Goal: Task Accomplishment & Management: Manage account settings

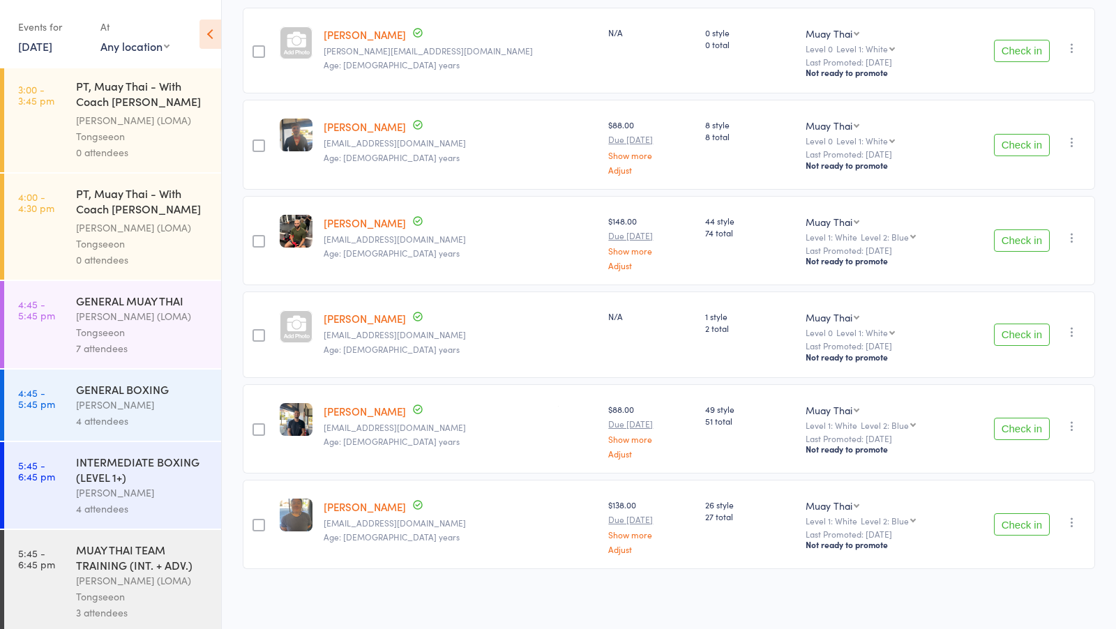
scroll to position [1134, 0]
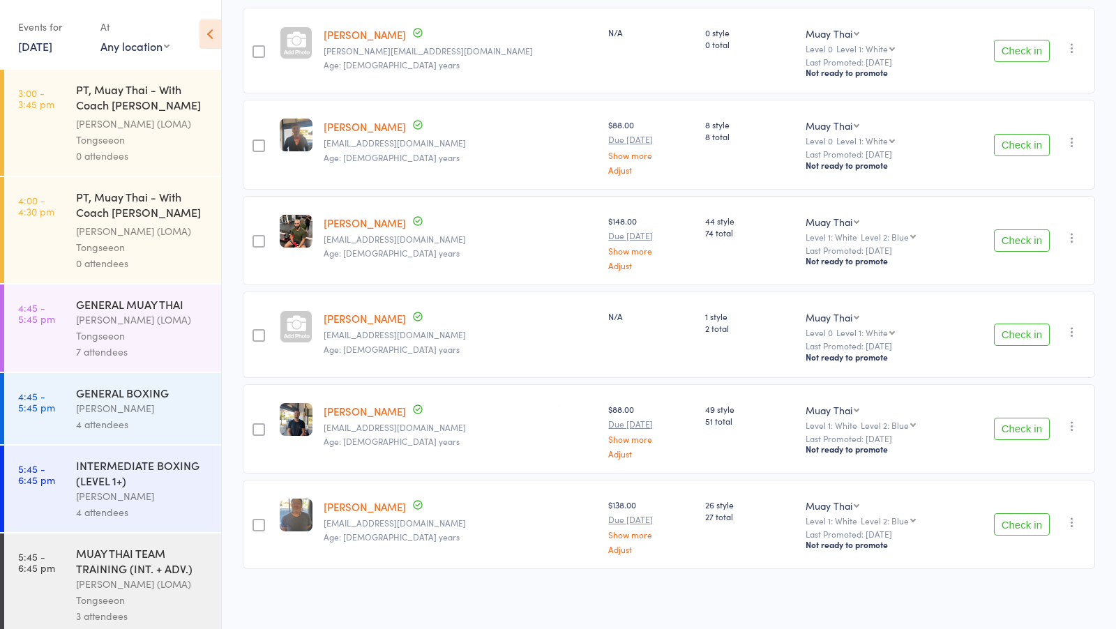
click at [358, 33] on link "Myles Bayley" at bounding box center [365, 34] width 82 height 15
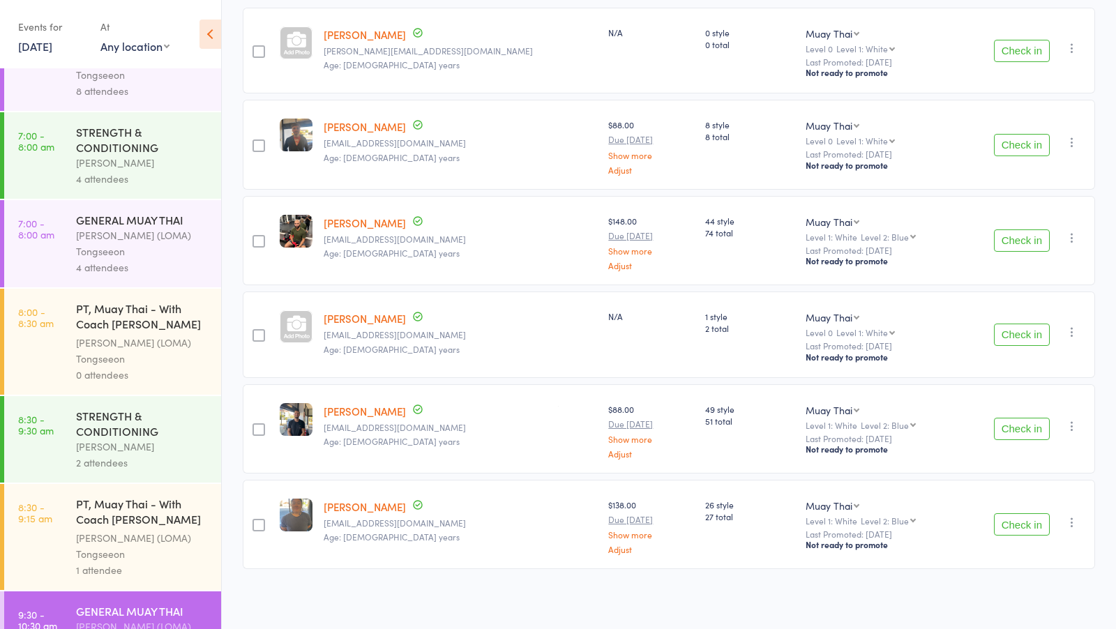
scroll to position [135, 0]
click at [163, 231] on div "Ronnarong (LOMA) Tongseeon" at bounding box center [142, 241] width 133 height 32
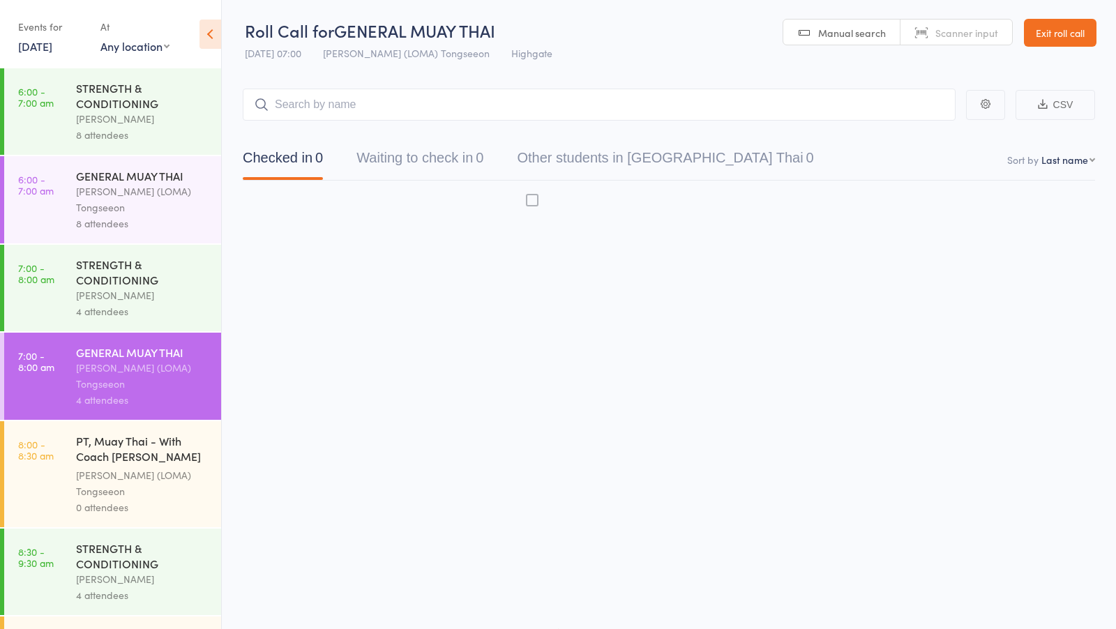
scroll to position [1, 0]
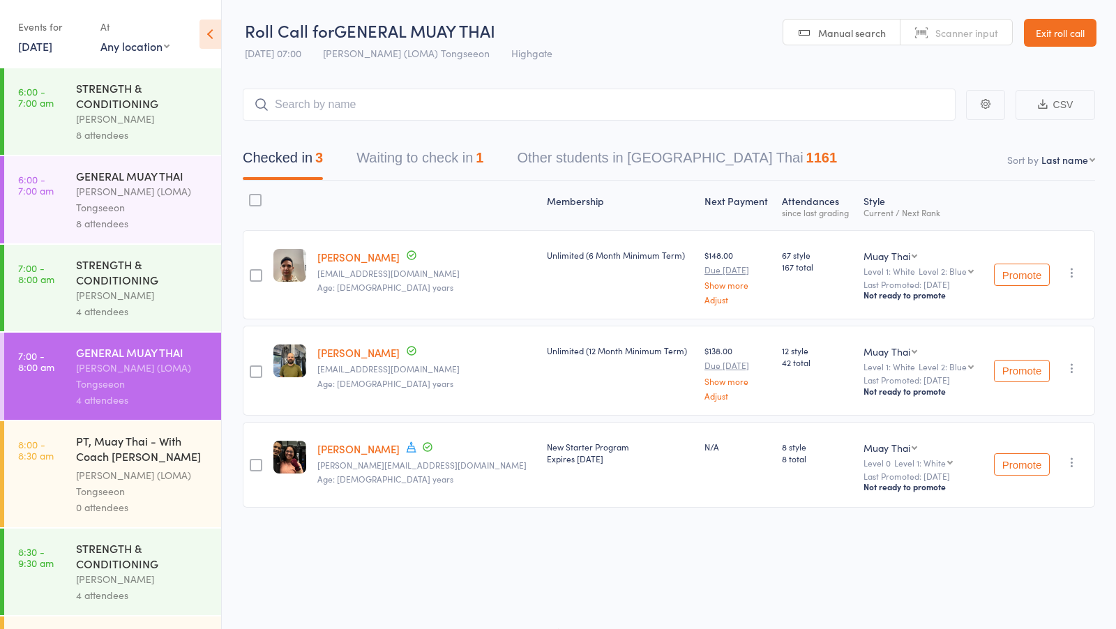
click at [451, 138] on div "Checked in 3 Waiting to check in 1 Other students in Muay Thai 1161" at bounding box center [669, 151] width 853 height 60
click at [441, 147] on button "Waiting to check in 1" at bounding box center [420, 161] width 127 height 37
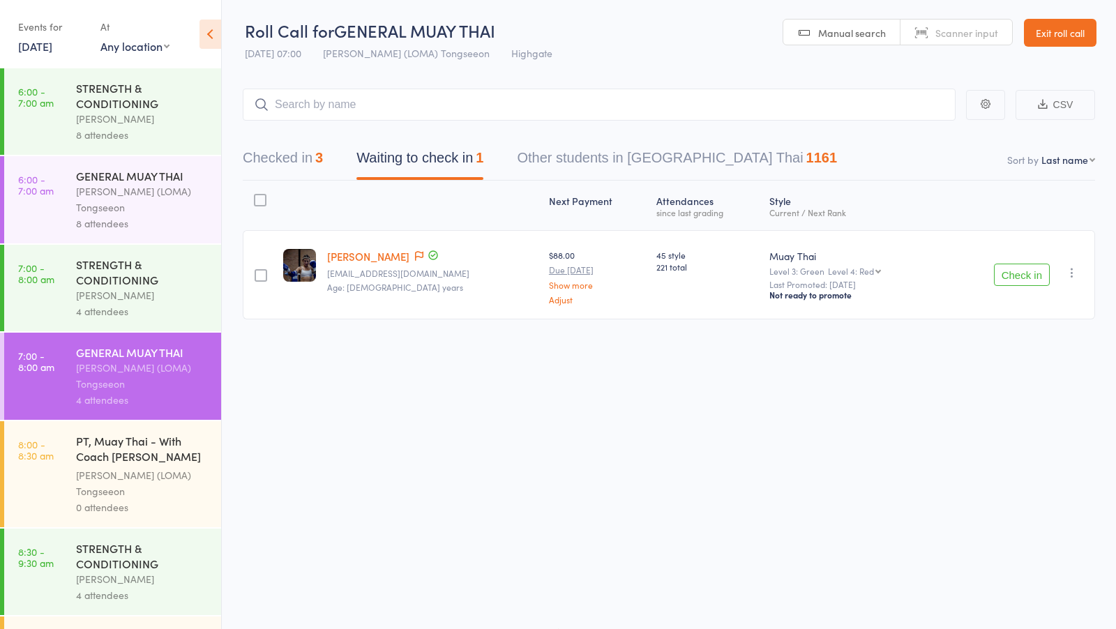
click at [1072, 274] on icon "button" at bounding box center [1072, 273] width 14 height 14
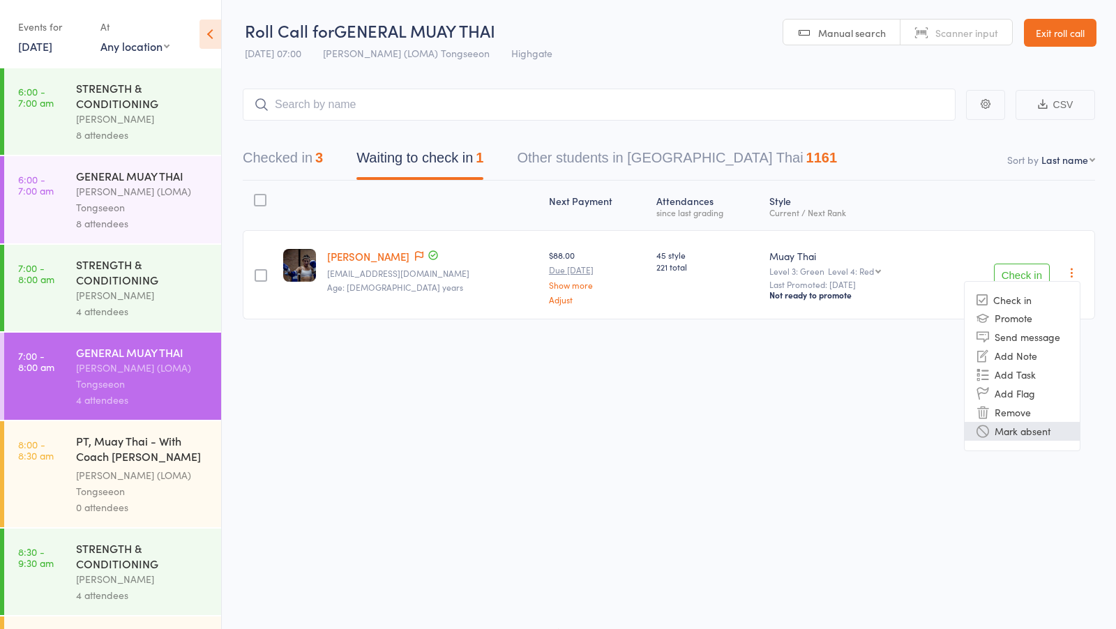
click at [1015, 437] on li "Mark absent" at bounding box center [1022, 431] width 115 height 19
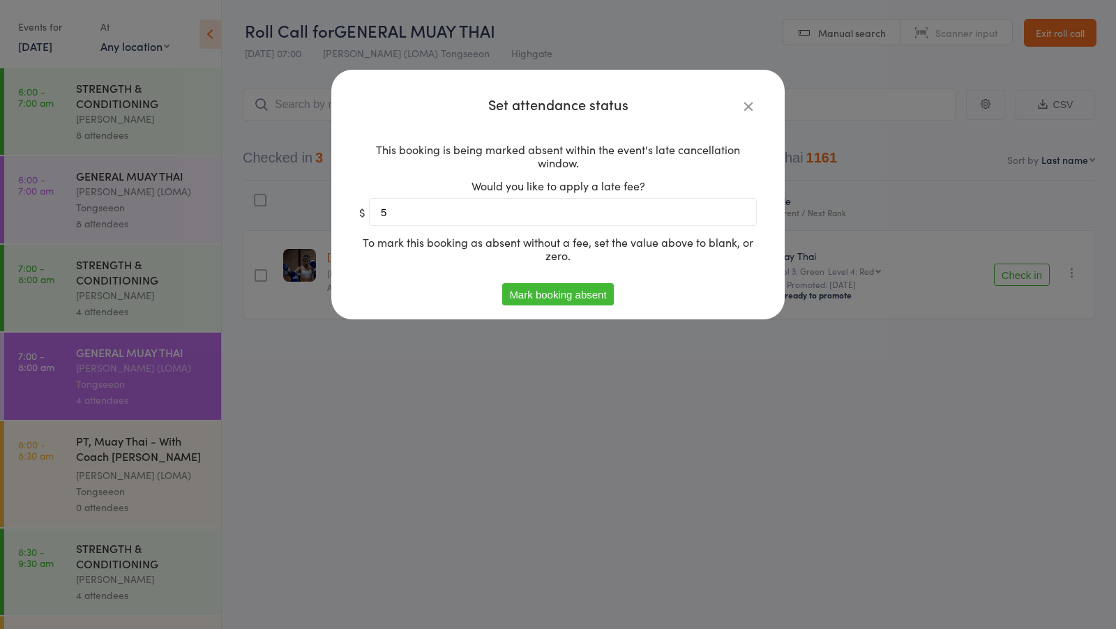
click at [470, 227] on div "This booking is being marked absent within the event's late cancellation window…" at bounding box center [558, 207] width 398 height 151
click at [458, 207] on input "5" at bounding box center [563, 212] width 388 height 28
type input "0"
click at [520, 297] on button "Mark booking absent" at bounding box center [557, 294] width 111 height 22
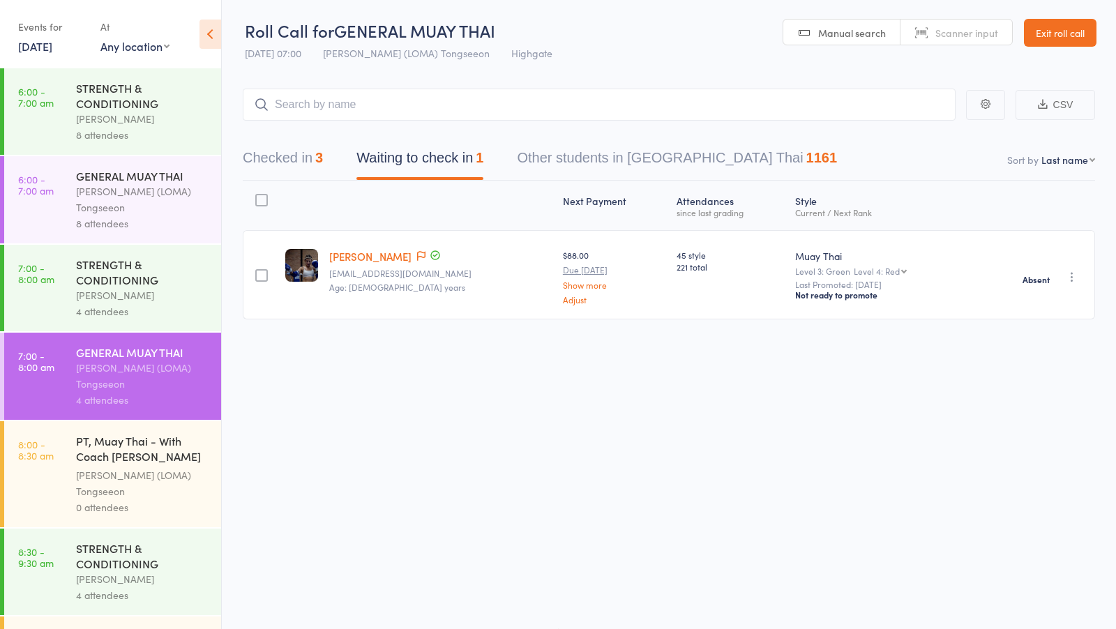
scroll to position [91, 0]
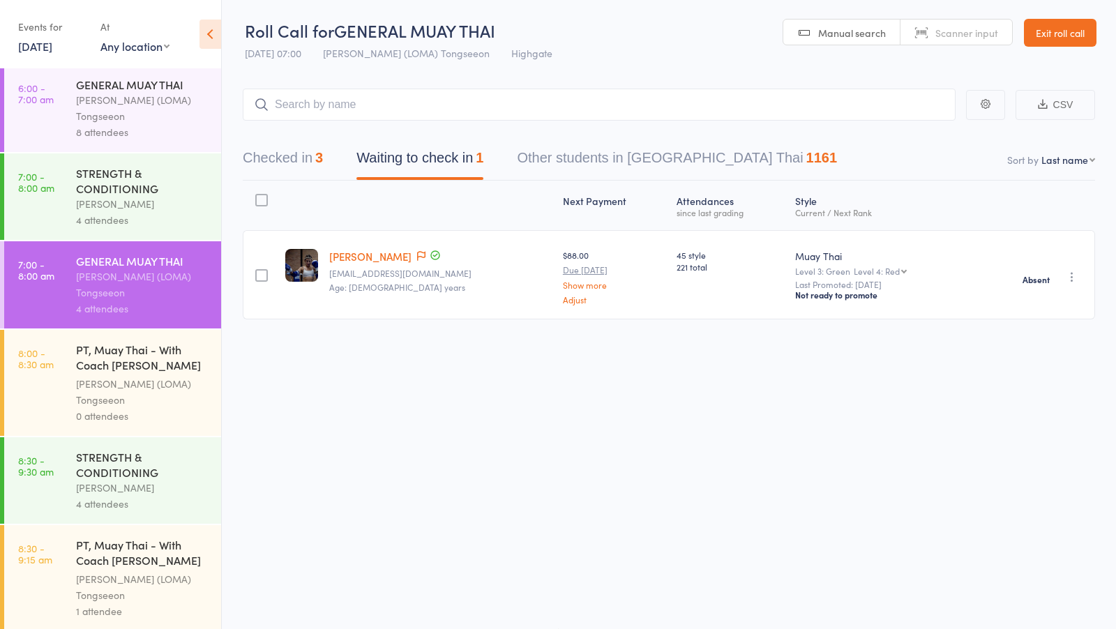
click at [154, 174] on div "STRENGTH & CONDITIONING" at bounding box center [142, 180] width 133 height 31
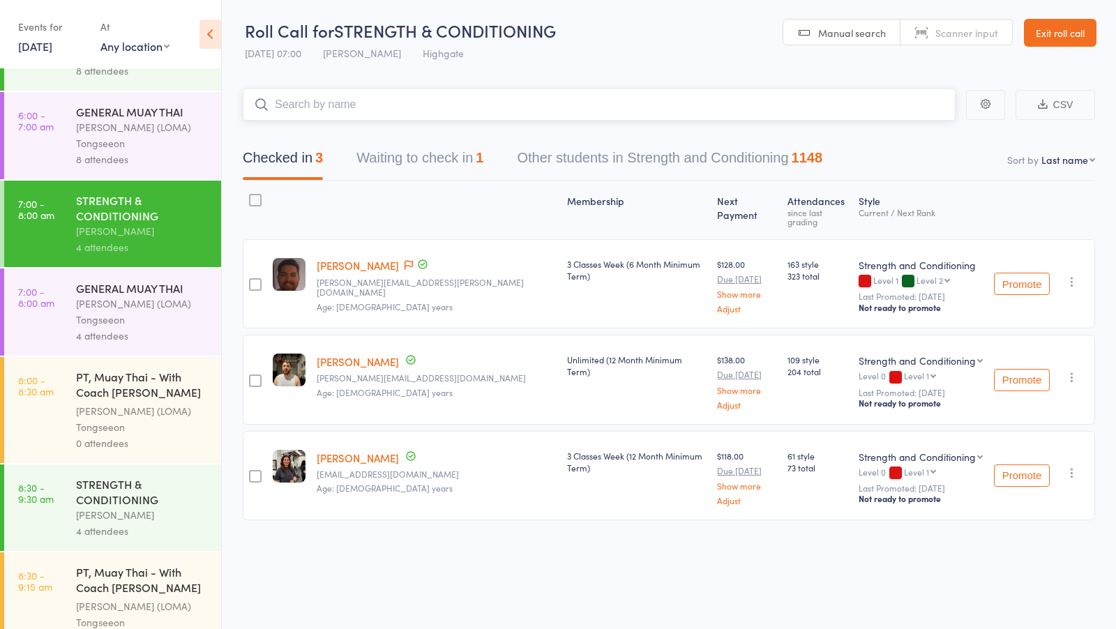
scroll to position [74, 0]
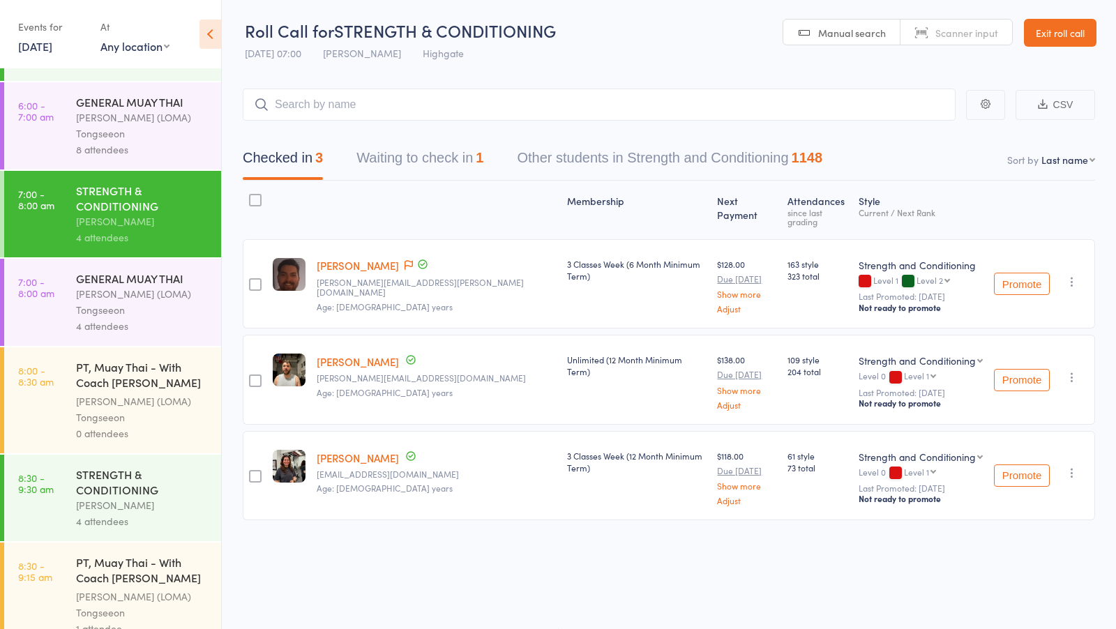
click at [173, 317] on div "Ronnarong (LOMA) Tongseeon" at bounding box center [142, 302] width 133 height 32
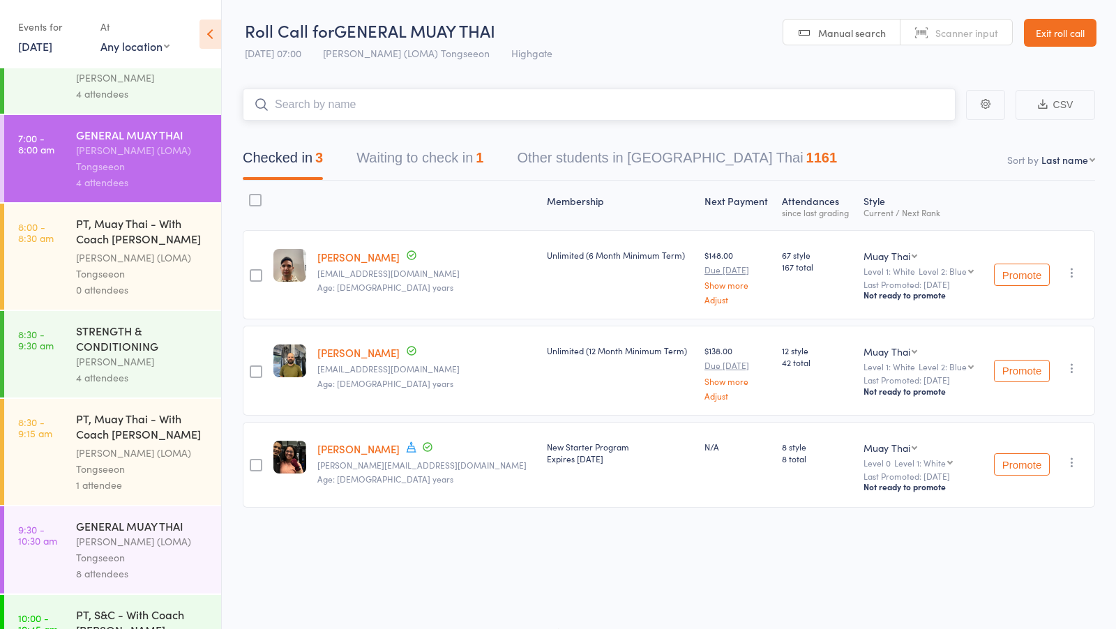
scroll to position [219, 0]
click at [170, 352] on div "STRENGTH & CONDITIONING" at bounding box center [142, 337] width 133 height 31
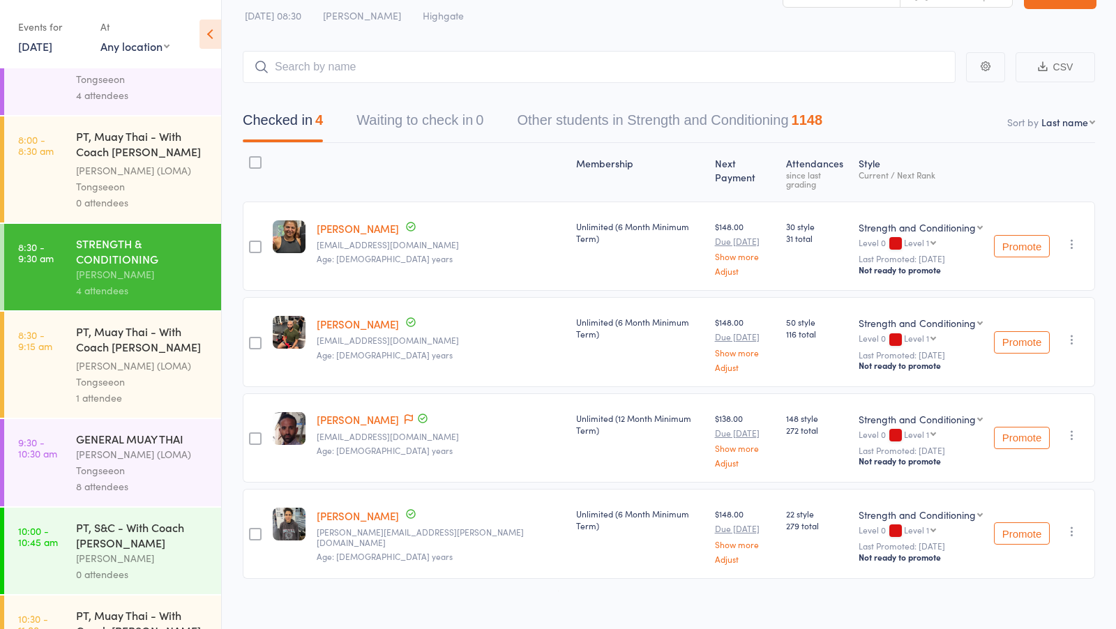
scroll to position [307, 0]
click at [154, 401] on div "1 attendee" at bounding box center [142, 396] width 133 height 16
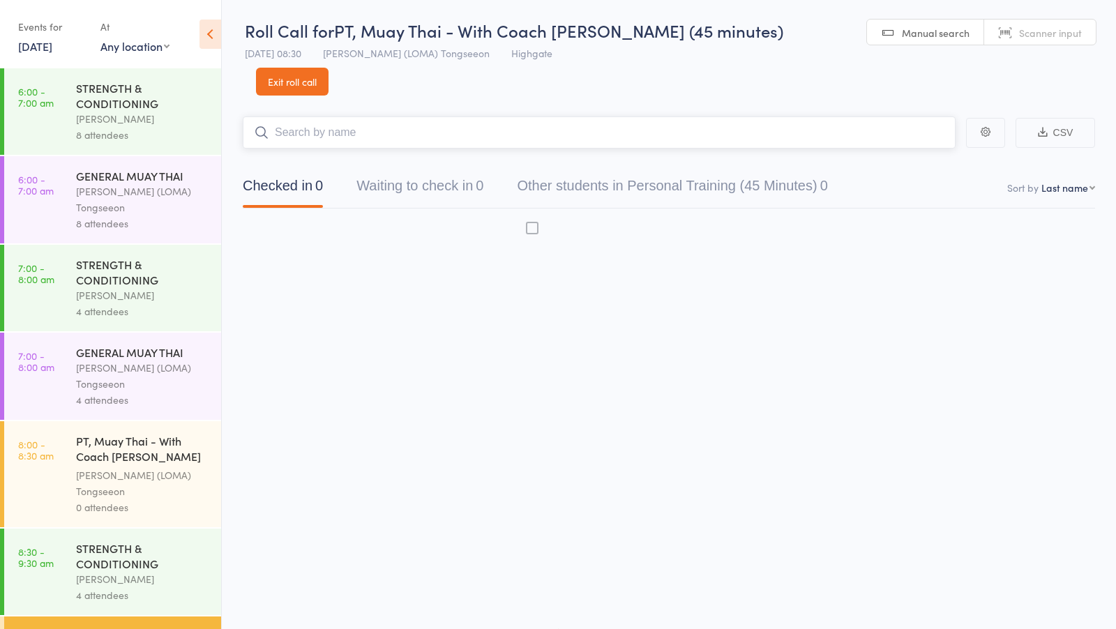
scroll to position [1, 0]
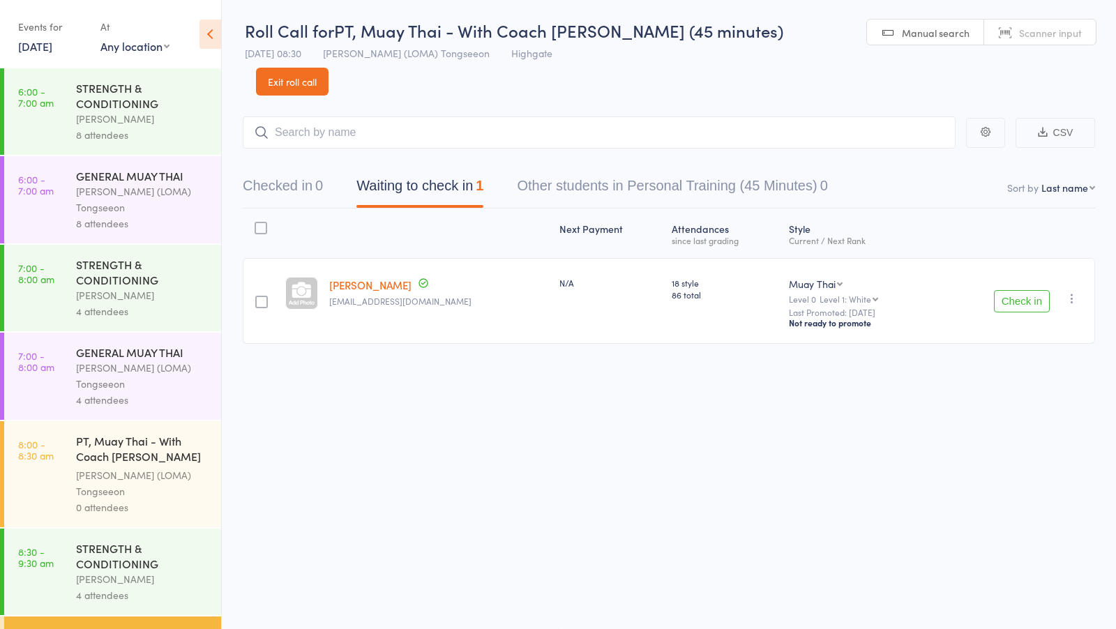
click at [1017, 290] on button "Check in" at bounding box center [1022, 301] width 56 height 22
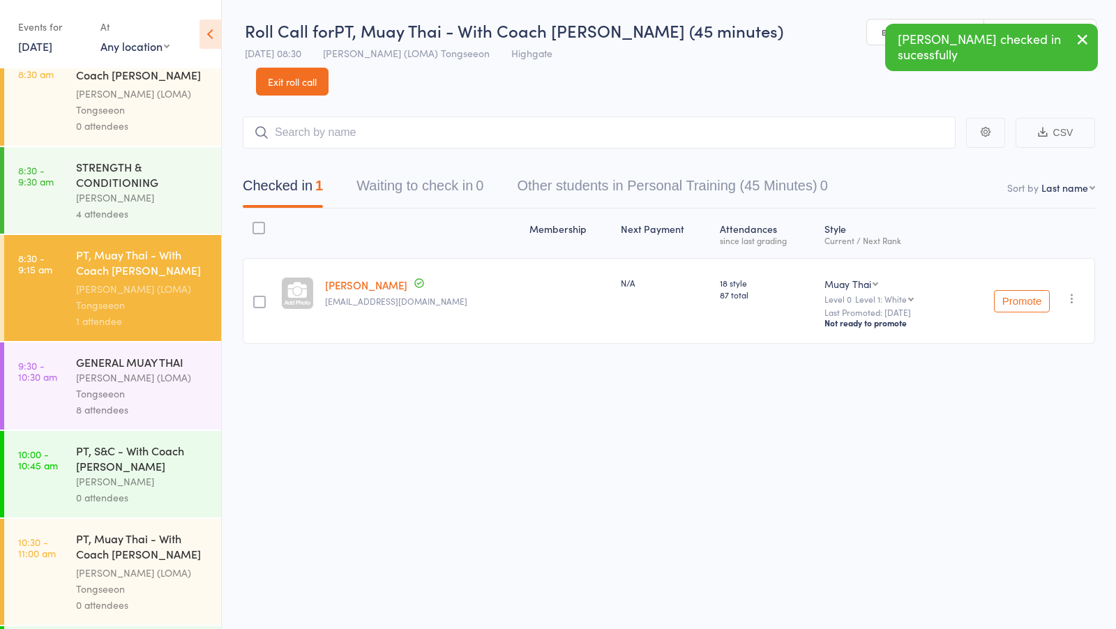
scroll to position [384, 0]
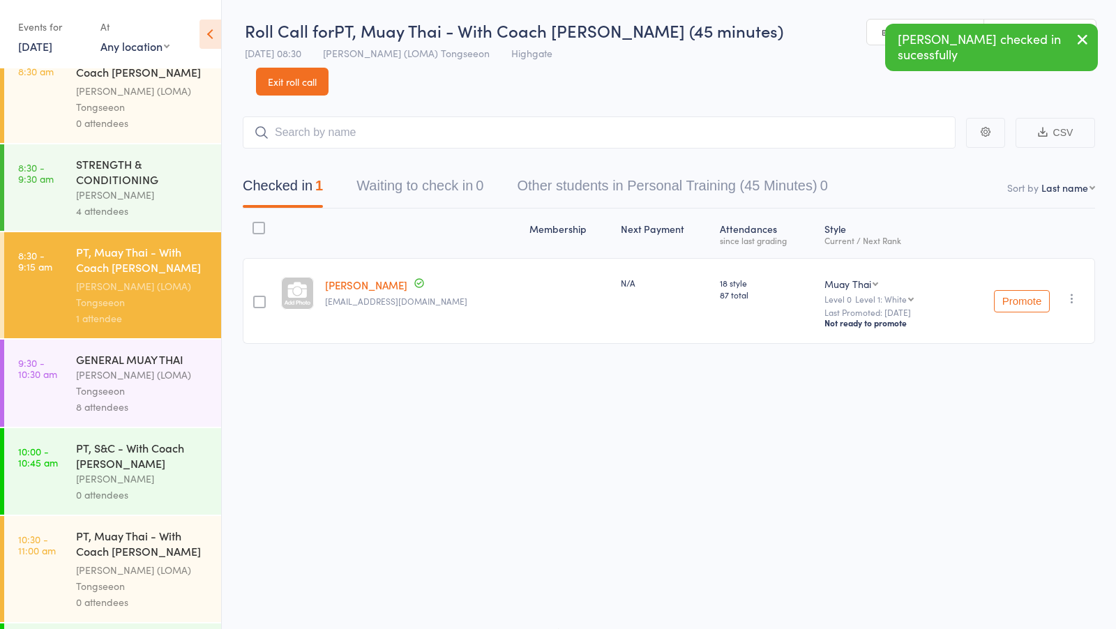
click at [143, 399] on div "8 attendees" at bounding box center [142, 407] width 133 height 16
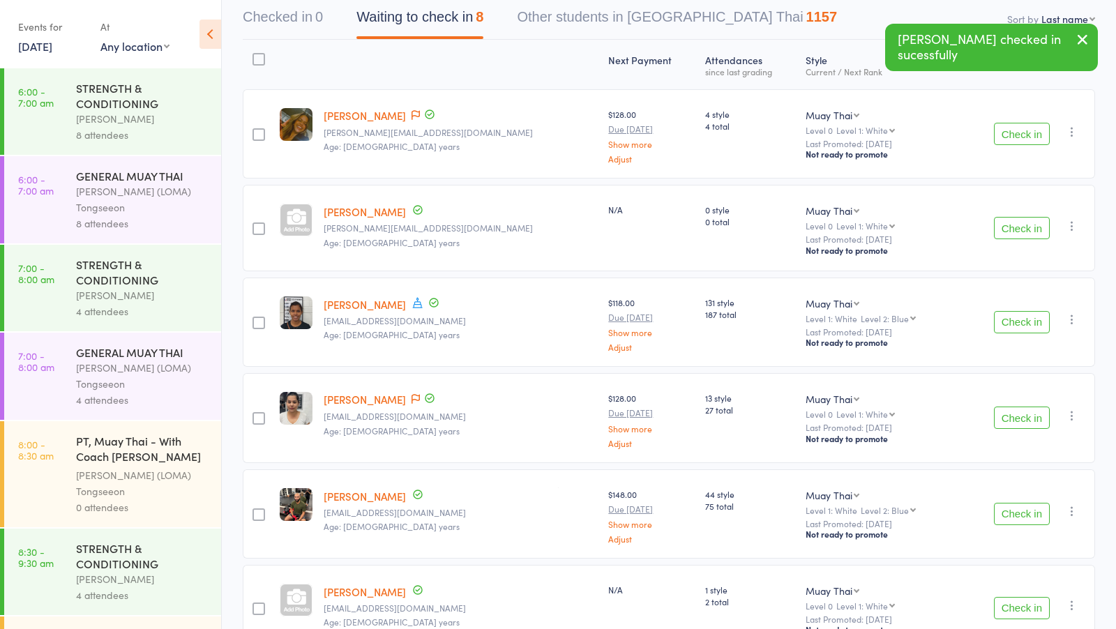
scroll to position [140, 0]
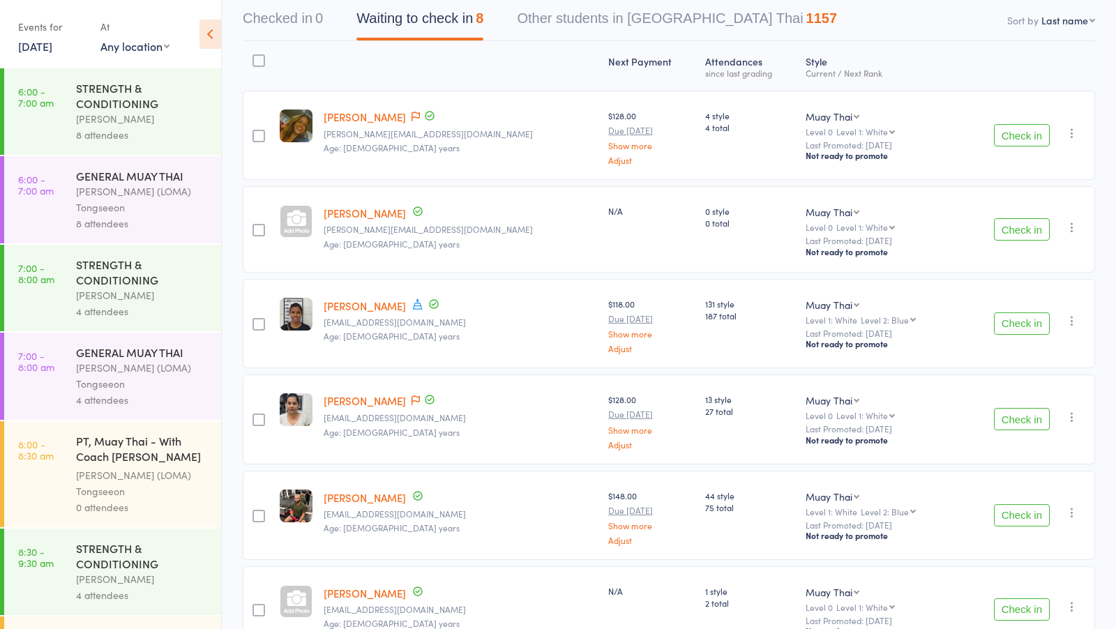
click at [1006, 132] on button "Check in" at bounding box center [1022, 135] width 56 height 22
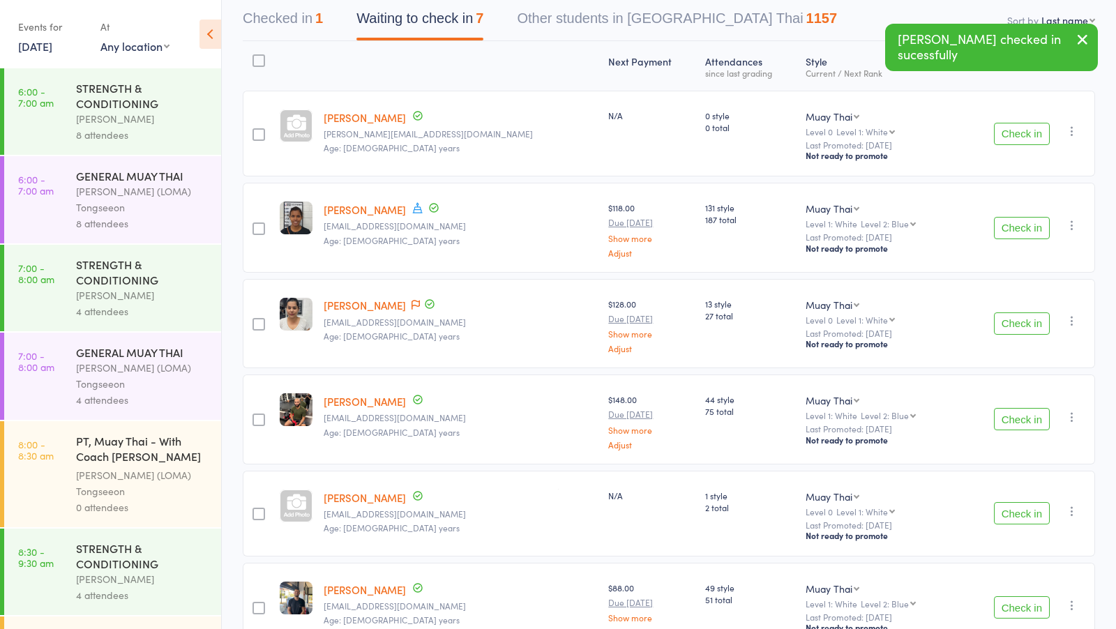
click at [1006, 132] on button "Check in" at bounding box center [1022, 134] width 56 height 22
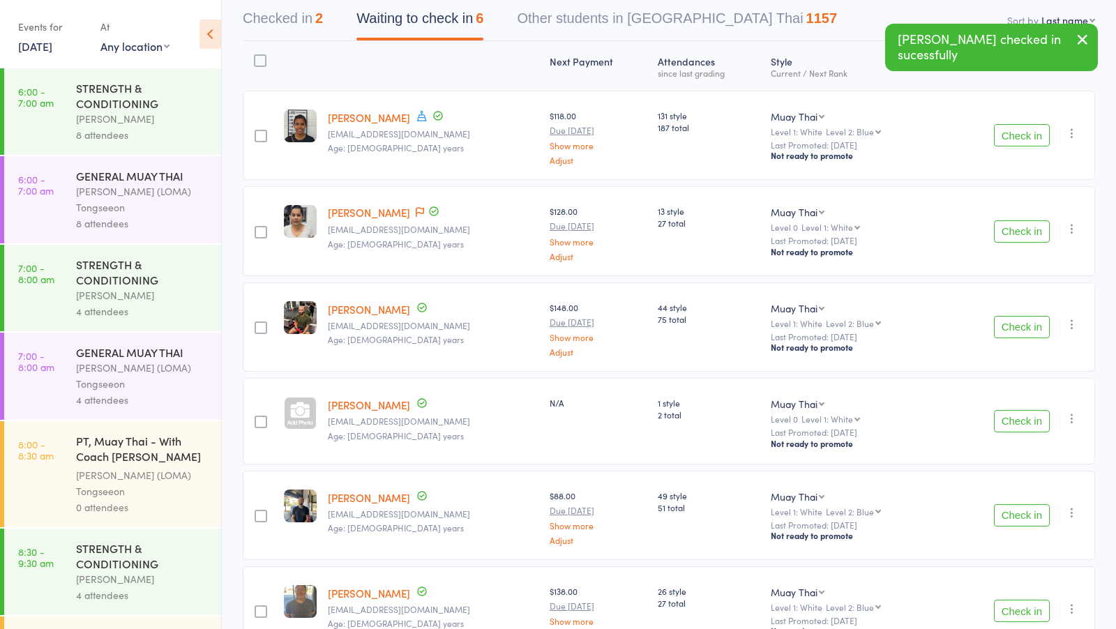
click at [1015, 225] on button "Check in" at bounding box center [1022, 231] width 56 height 22
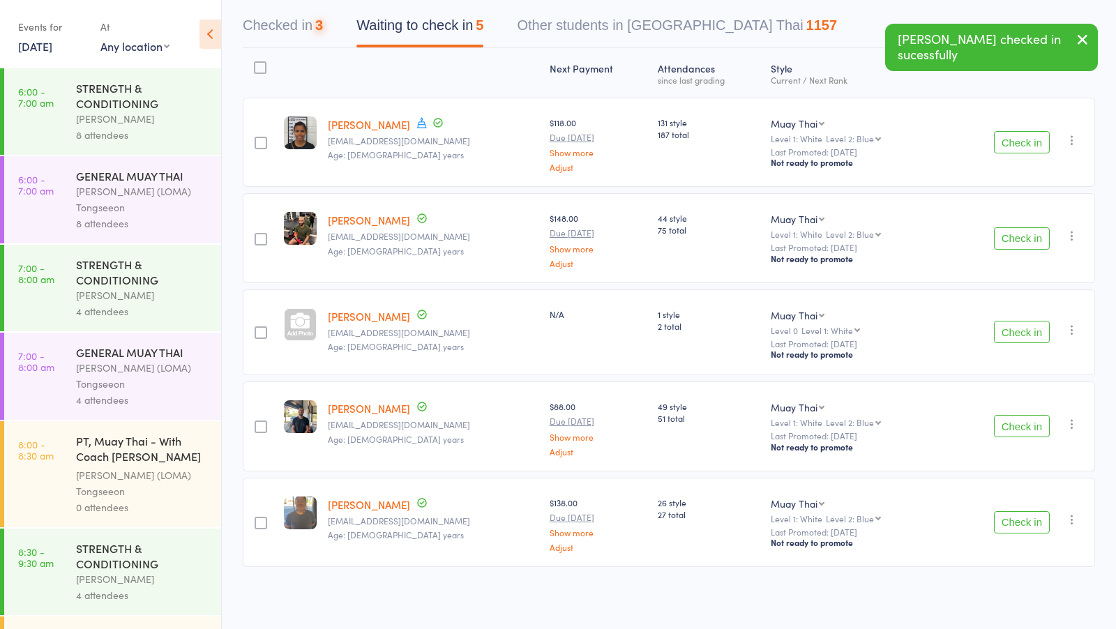
scroll to position [130, 0]
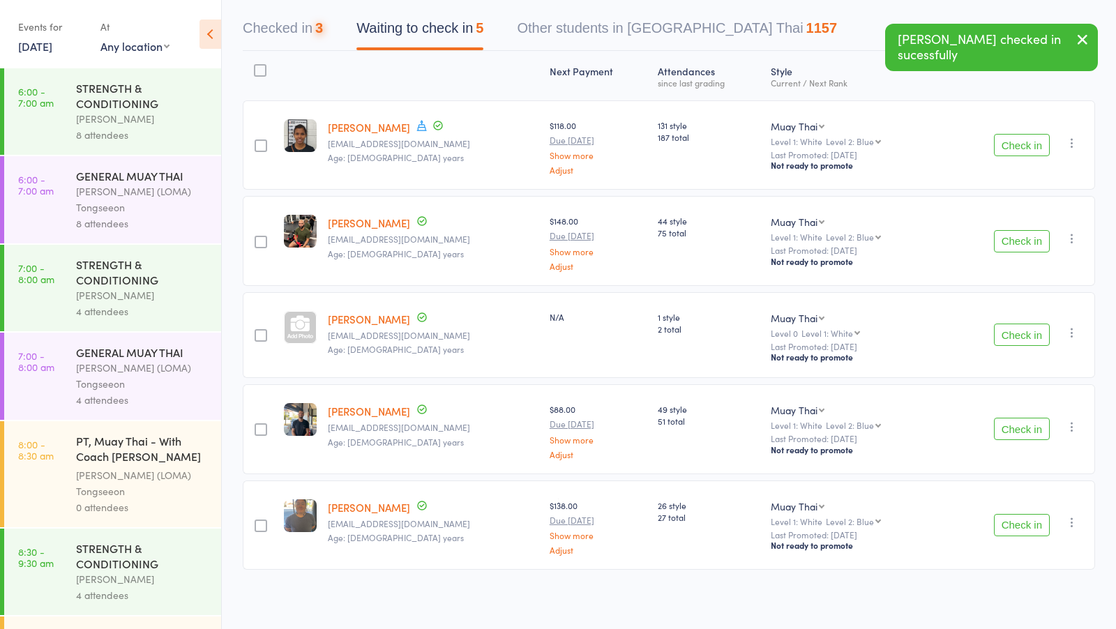
click at [1014, 241] on button "Check in" at bounding box center [1022, 241] width 56 height 22
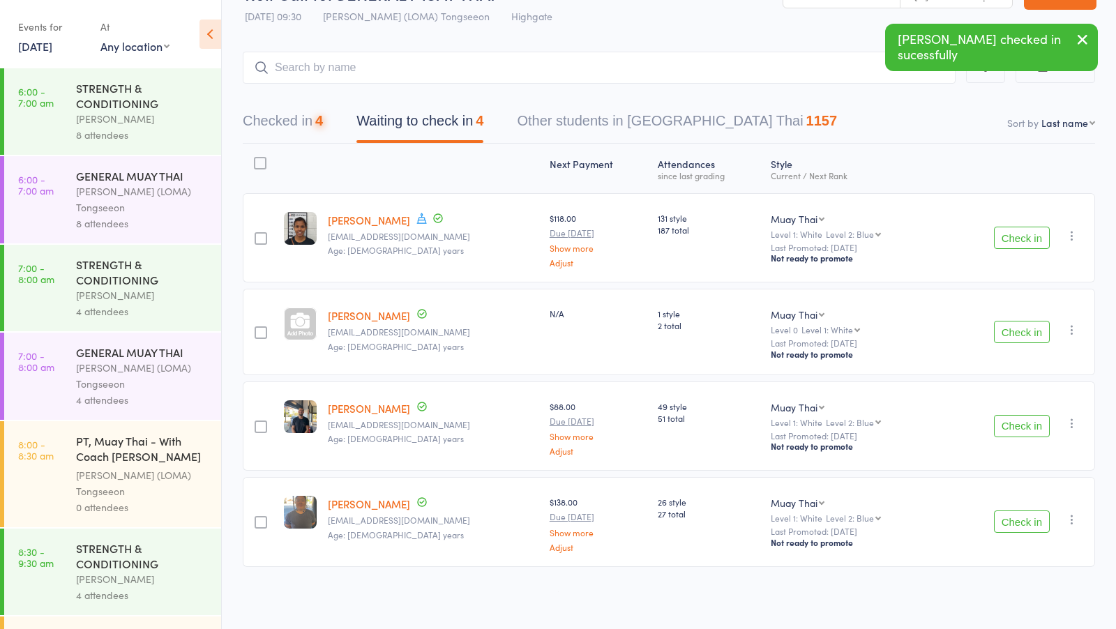
scroll to position [36, 0]
click at [1008, 428] on button "Check in" at bounding box center [1022, 428] width 56 height 22
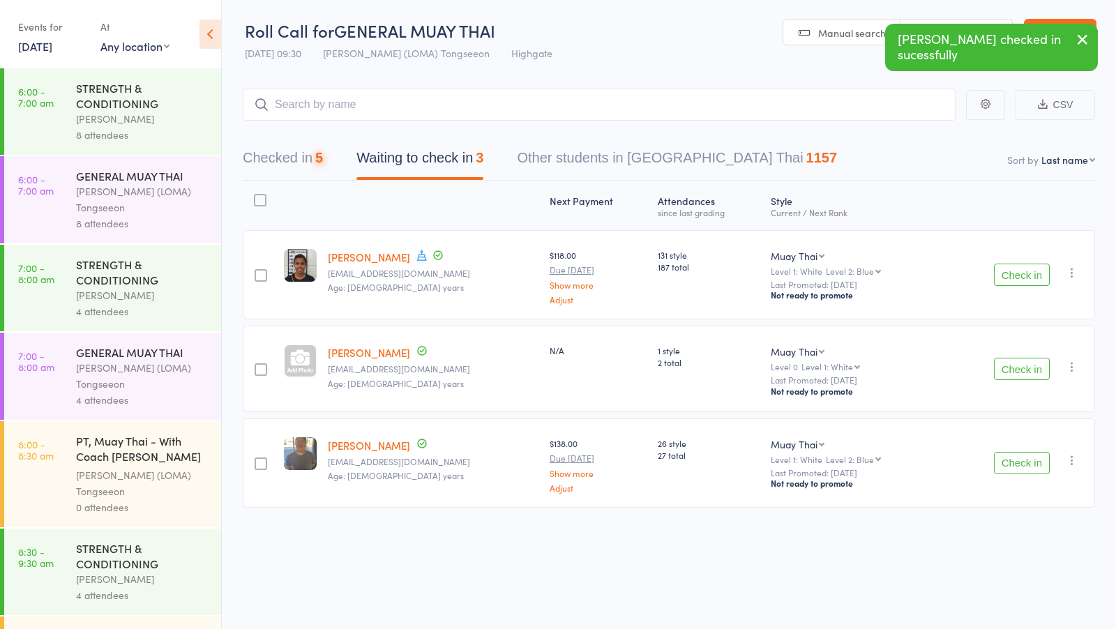
click at [1004, 461] on button "Check in" at bounding box center [1022, 463] width 56 height 22
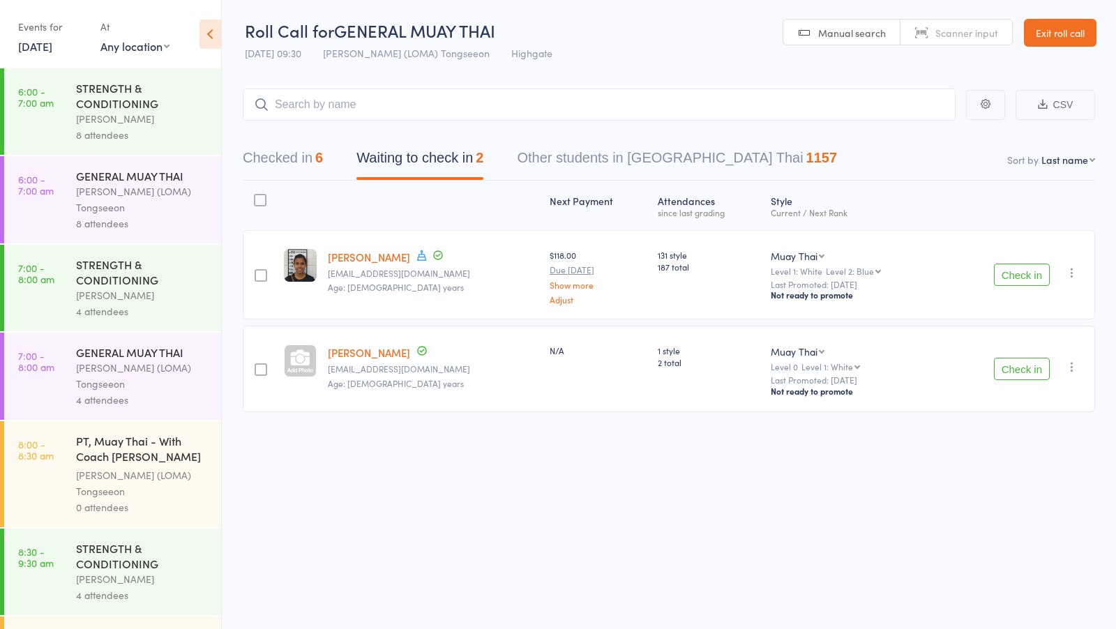
click at [1019, 274] on button "Check in" at bounding box center [1022, 275] width 56 height 22
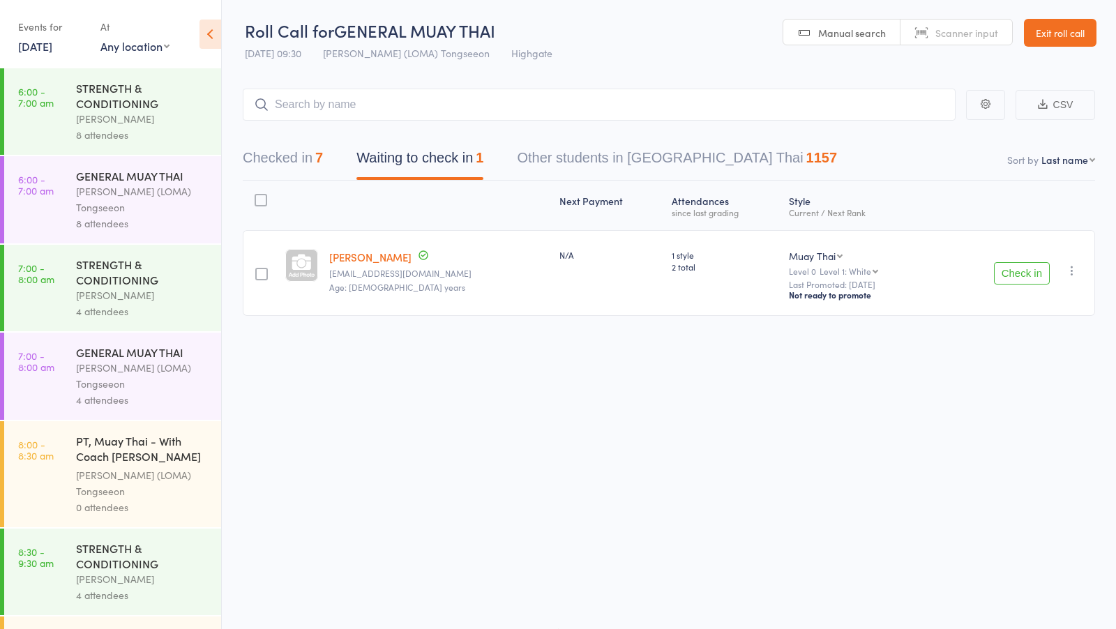
click at [1075, 270] on icon "button" at bounding box center [1072, 271] width 14 height 14
click at [1026, 430] on li "Mark absent" at bounding box center [1022, 429] width 115 height 19
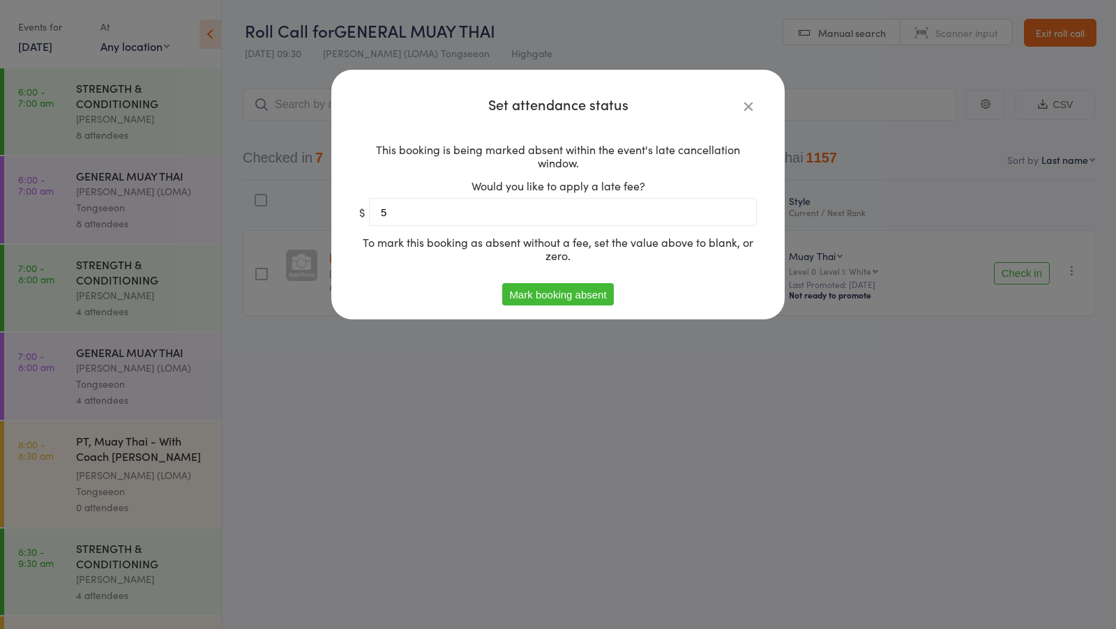
click at [751, 109] on icon at bounding box center [748, 105] width 15 height 15
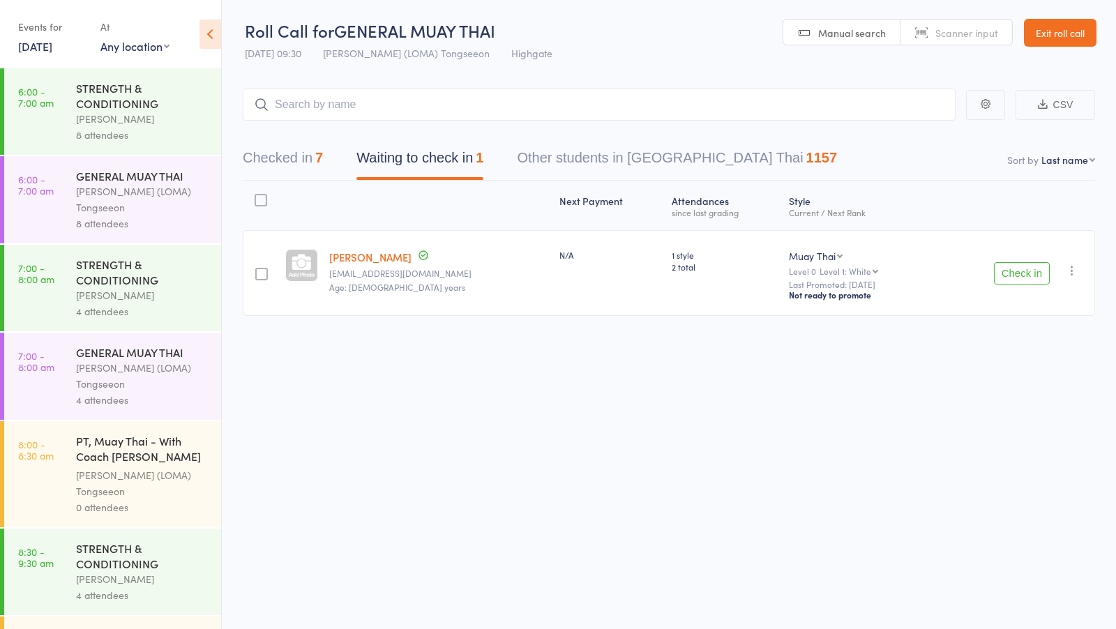
click at [1006, 271] on button "Check in" at bounding box center [1022, 273] width 56 height 22
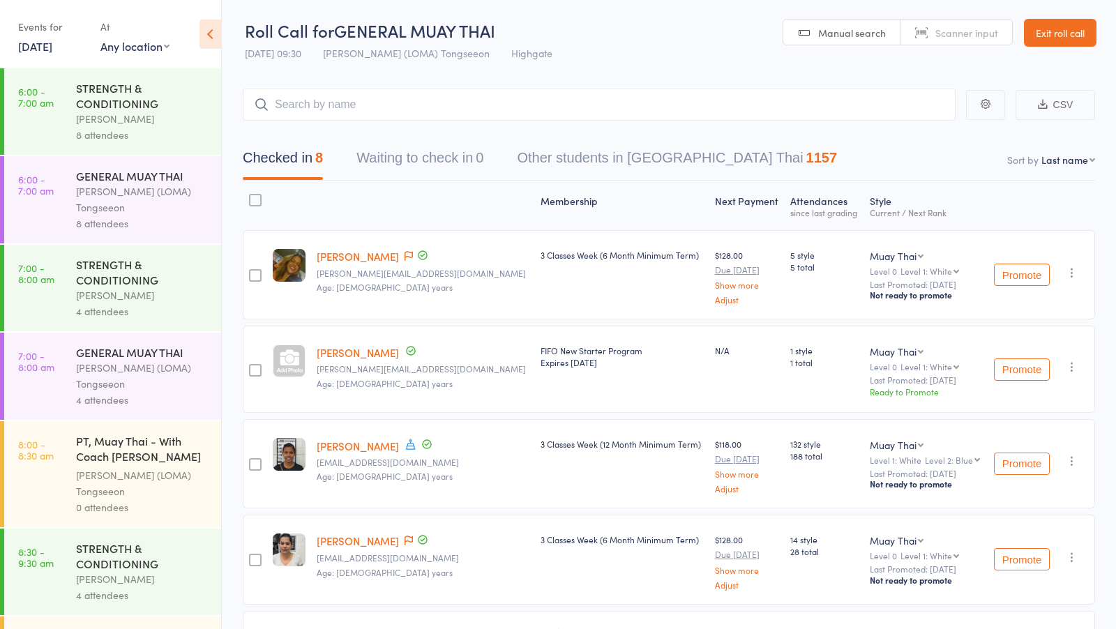
click at [583, 305] on div "3 Classes Week (6 Month Minimum Term)" at bounding box center [622, 274] width 174 height 89
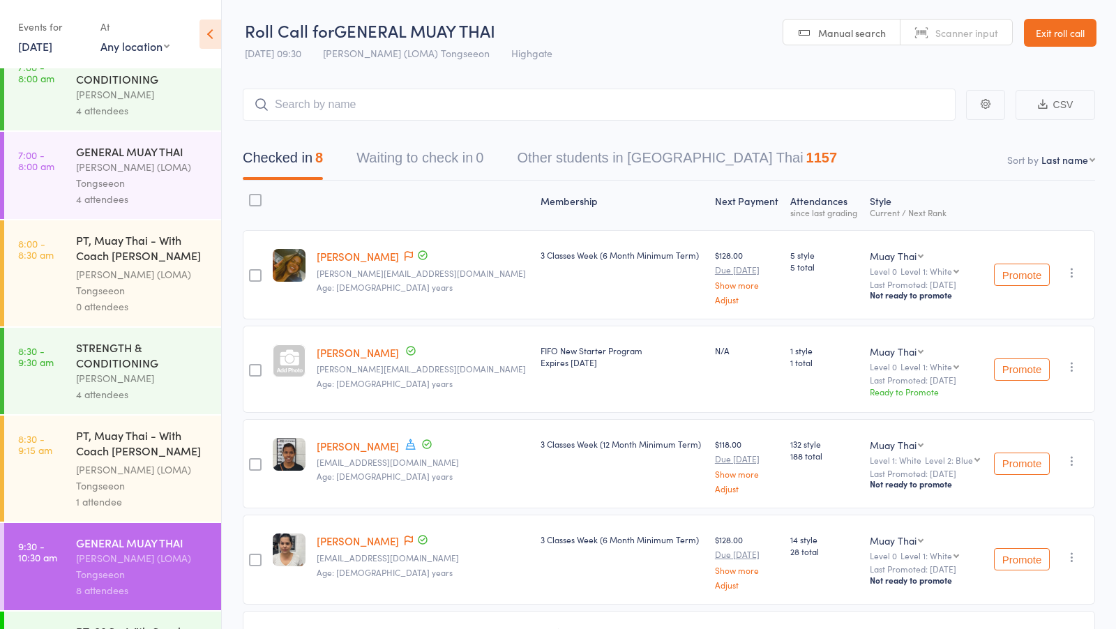
scroll to position [0, 0]
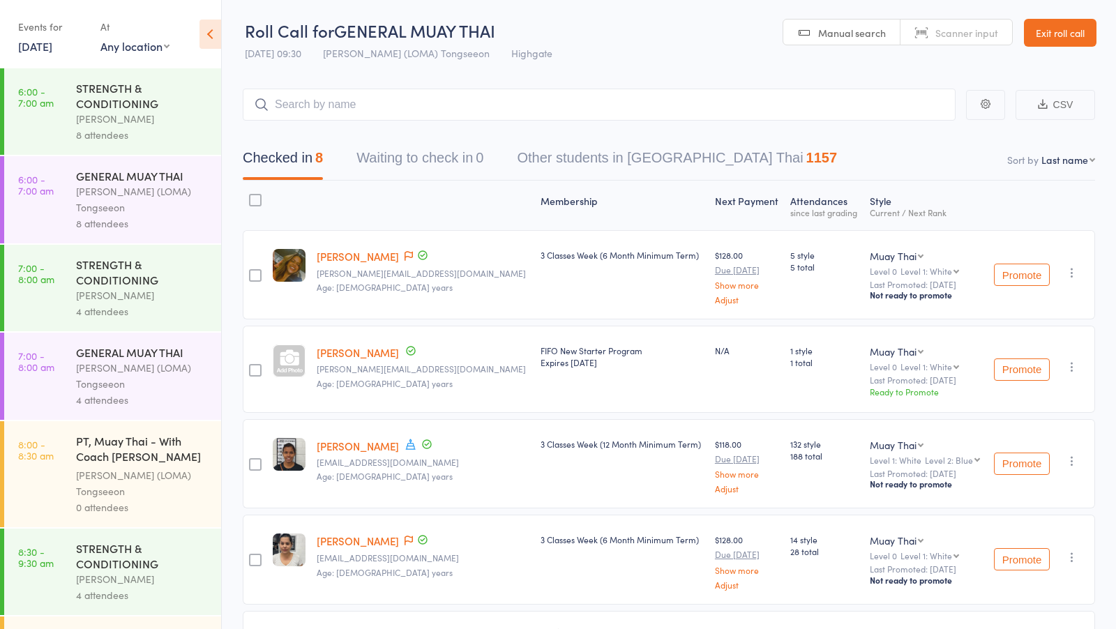
click at [156, 128] on div "8 attendees" at bounding box center [142, 135] width 133 height 16
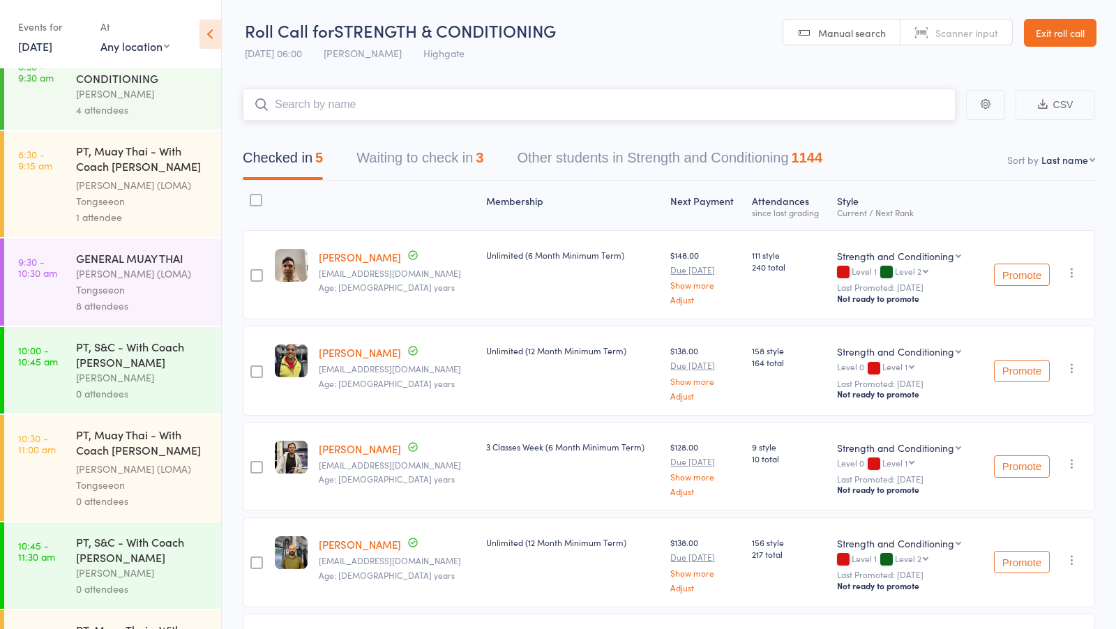
scroll to position [486, 0]
click at [176, 290] on div "Ronnarong (LOMA) Tongseeon" at bounding box center [142, 281] width 133 height 32
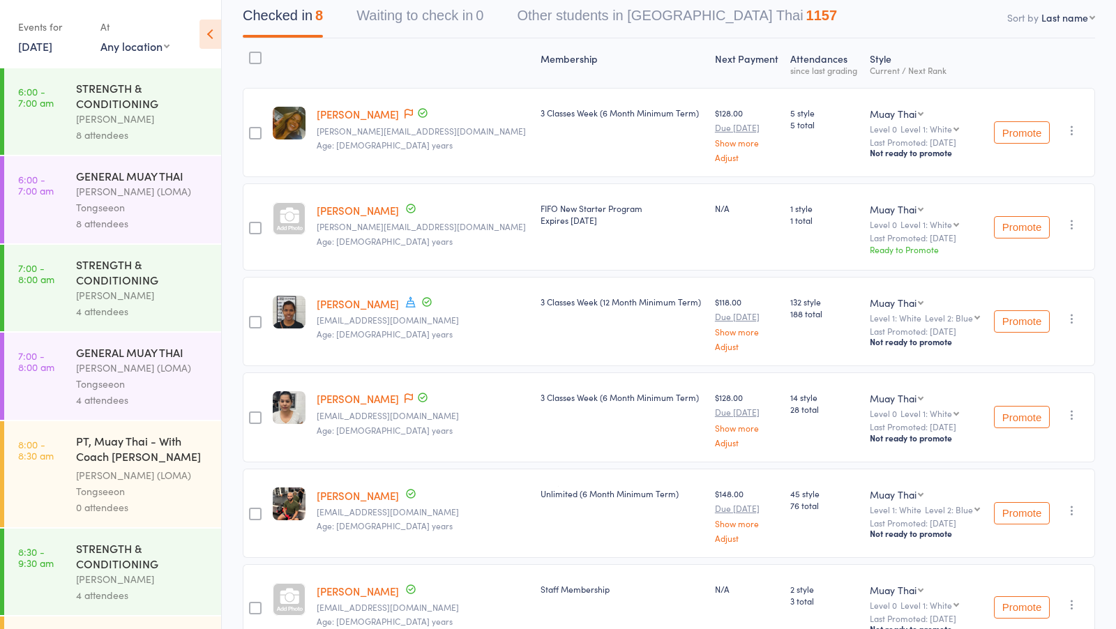
scroll to position [137, 0]
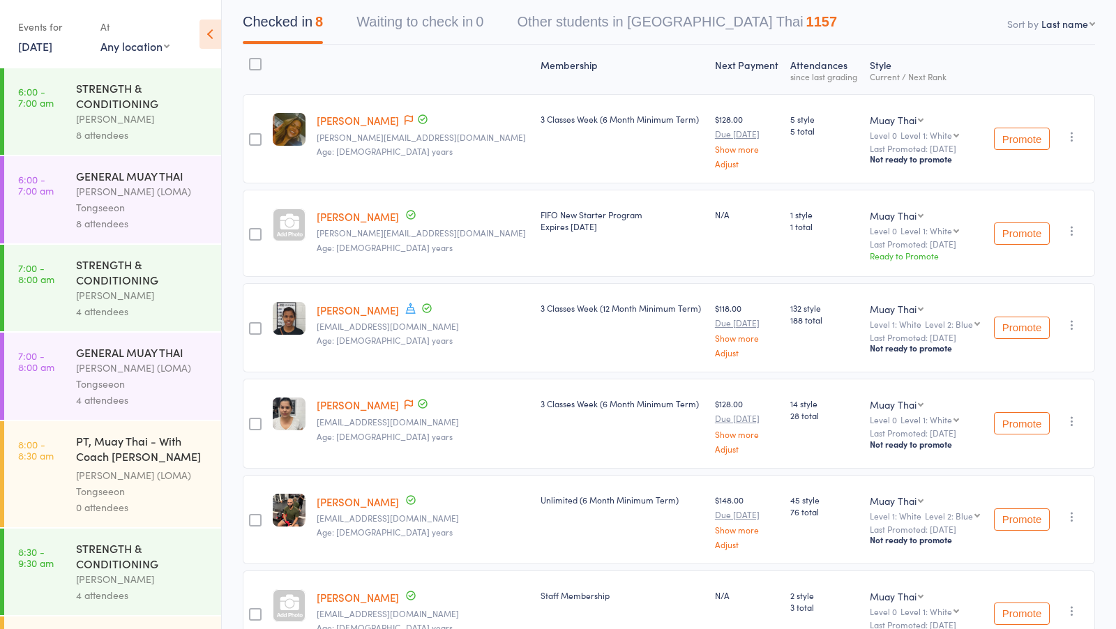
click at [342, 219] on link "[PERSON_NAME]" at bounding box center [358, 216] width 82 height 15
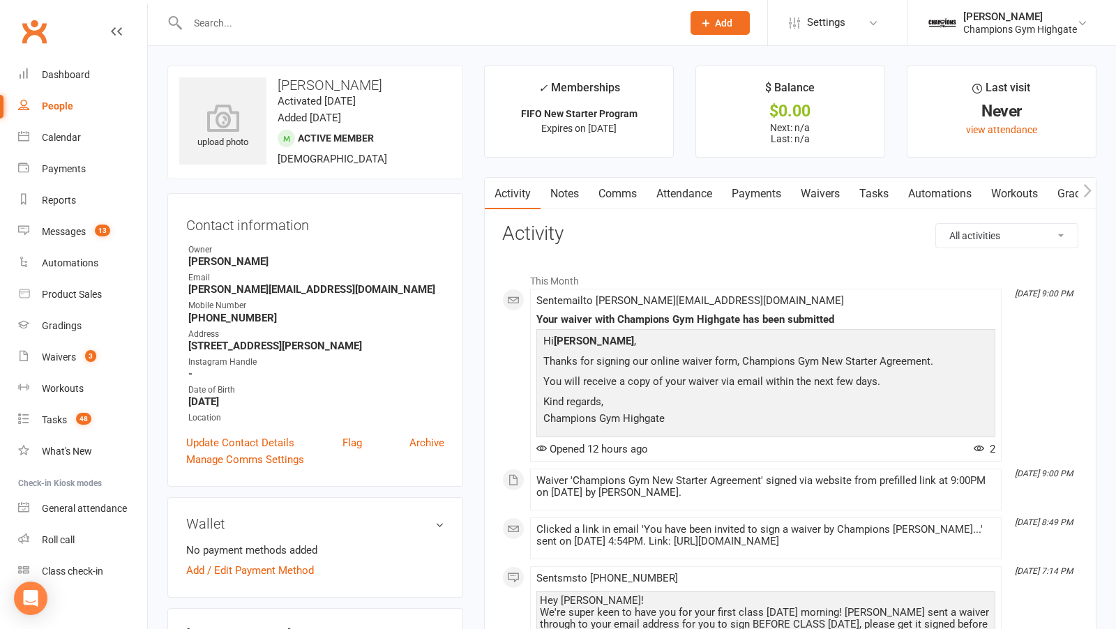
click at [818, 178] on link "Waivers" at bounding box center [820, 194] width 59 height 32
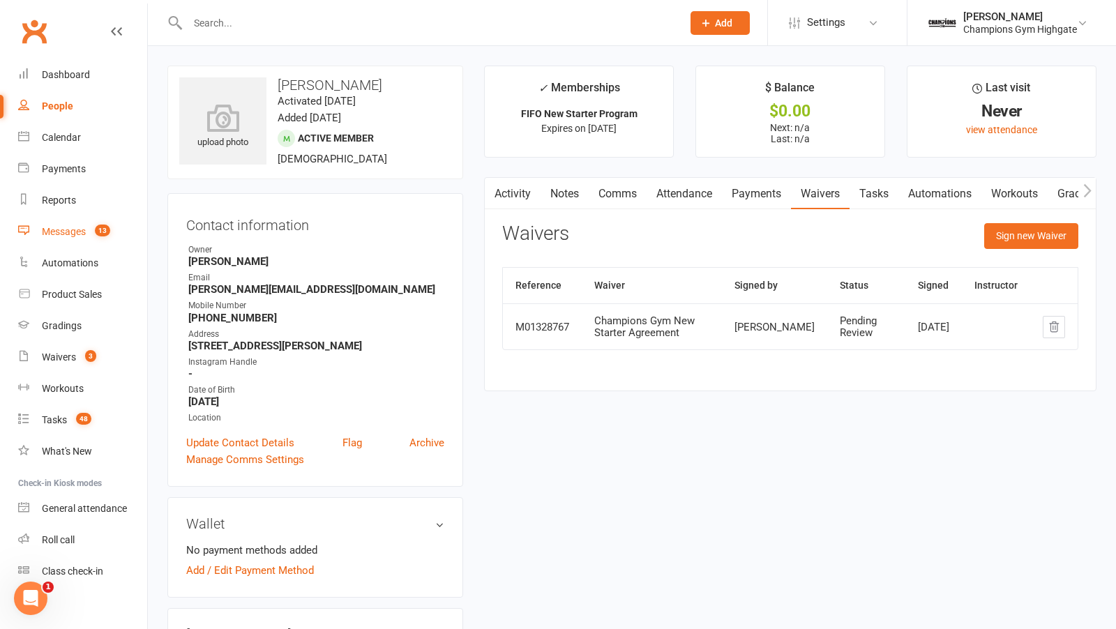
click at [71, 231] on div "Messages" at bounding box center [64, 231] width 44 height 11
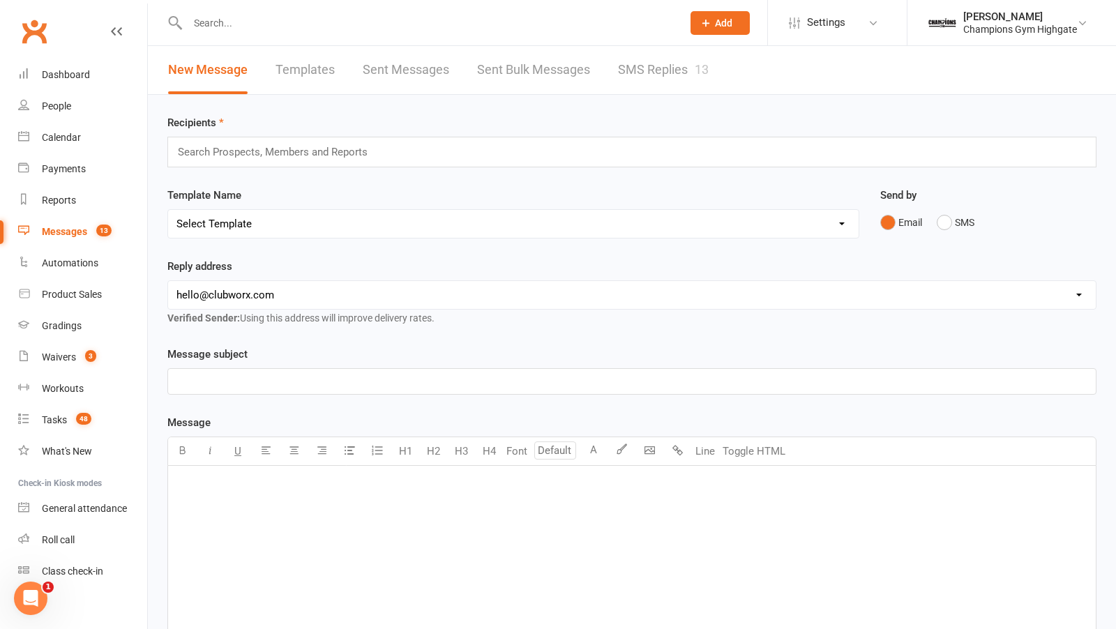
click at [668, 58] on link "SMS Replies 13" at bounding box center [663, 70] width 91 height 48
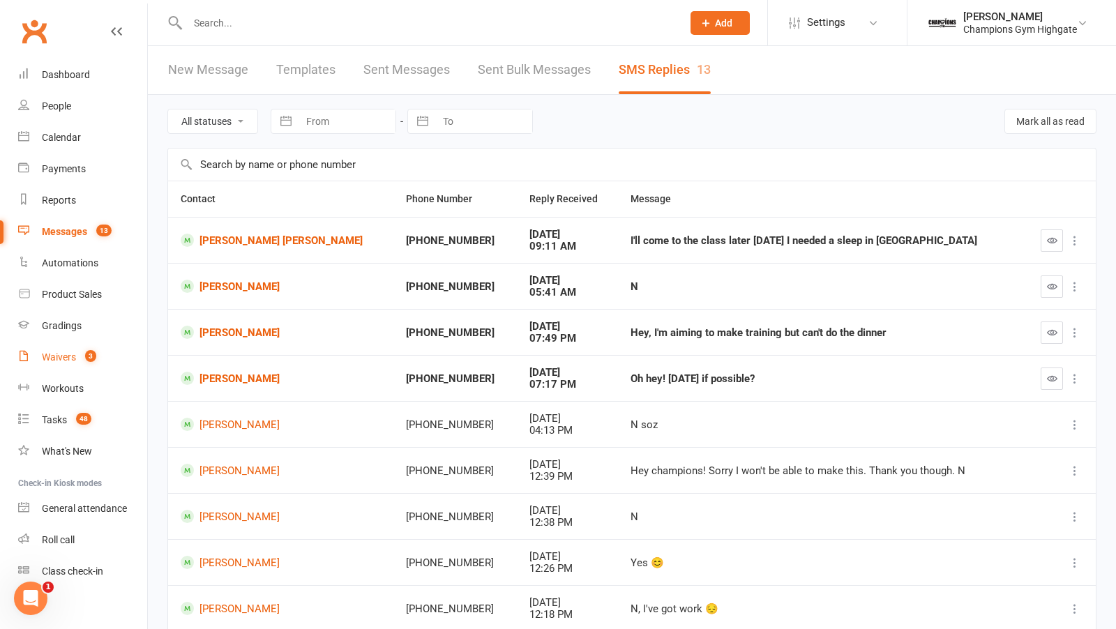
click at [66, 360] on div "Waivers" at bounding box center [59, 357] width 34 height 11
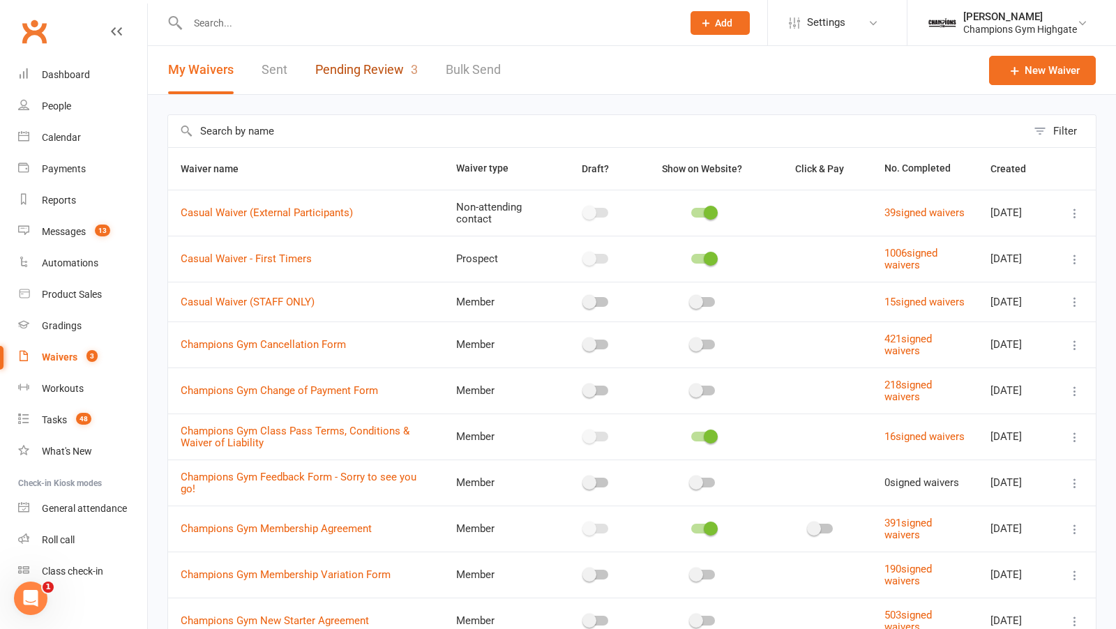
click at [373, 77] on link "Pending Review 3" at bounding box center [366, 70] width 103 height 48
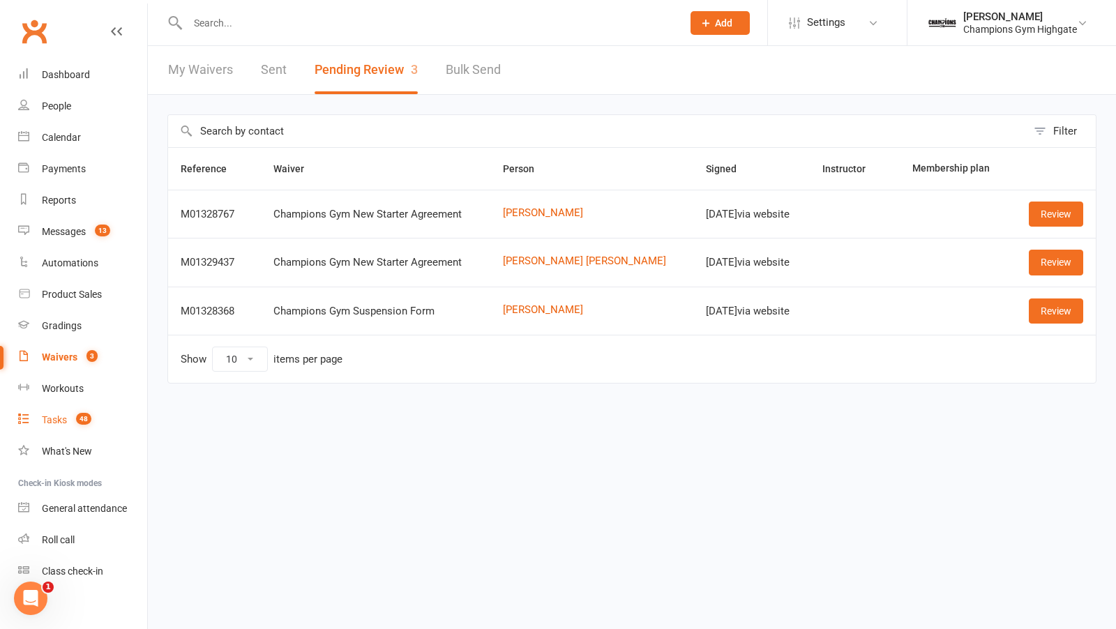
click at [81, 421] on span "48" at bounding box center [83, 419] width 15 height 12
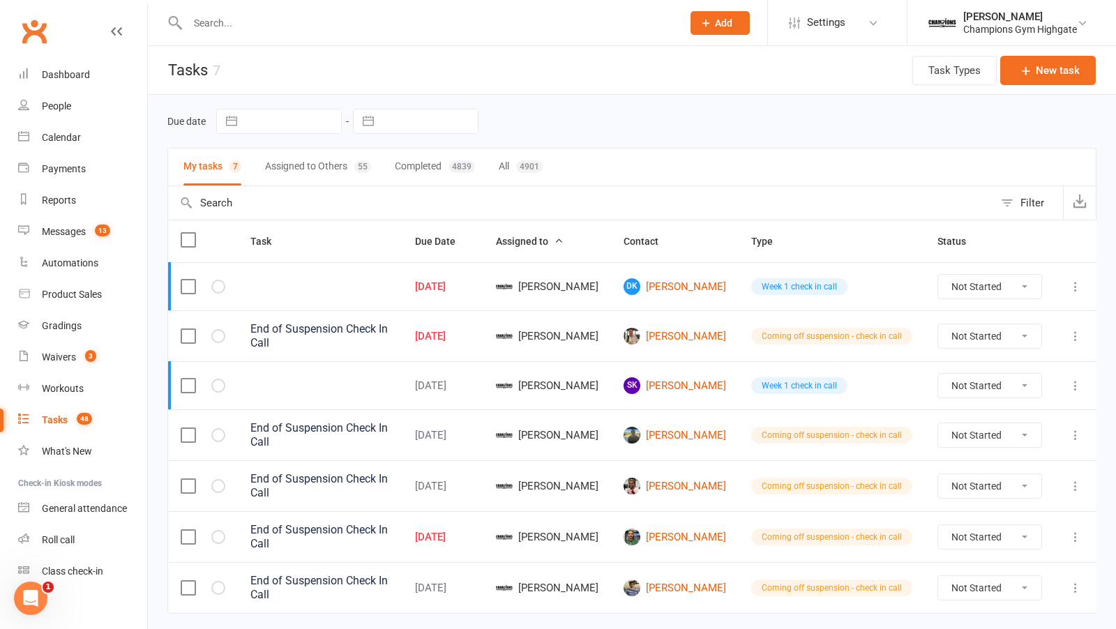
scroll to position [21, 0]
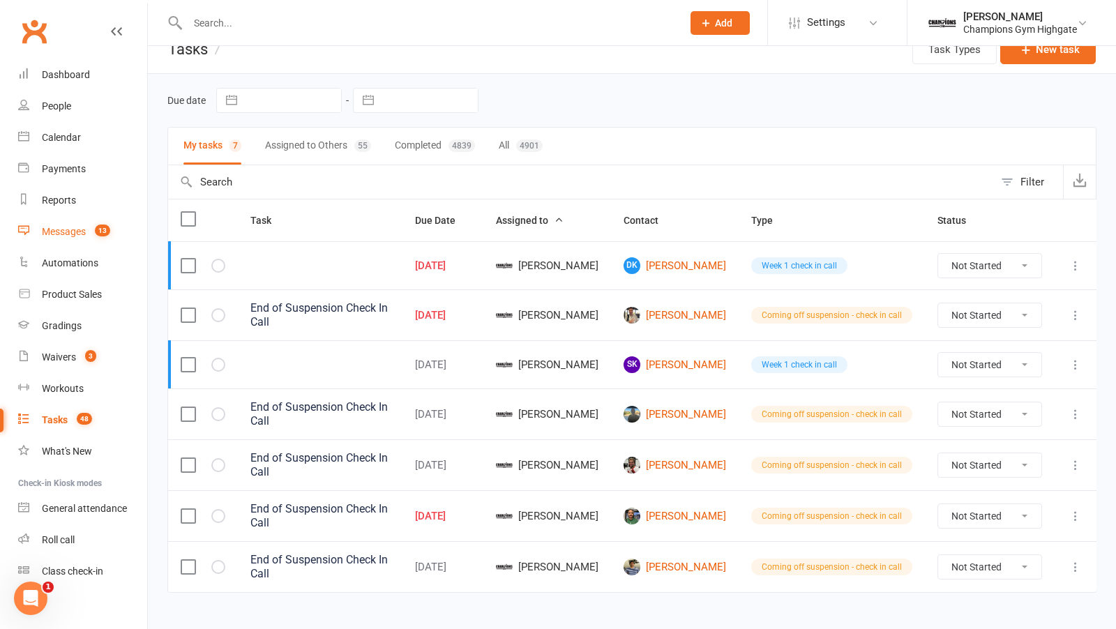
click at [75, 225] on link "Messages 13" at bounding box center [82, 231] width 129 height 31
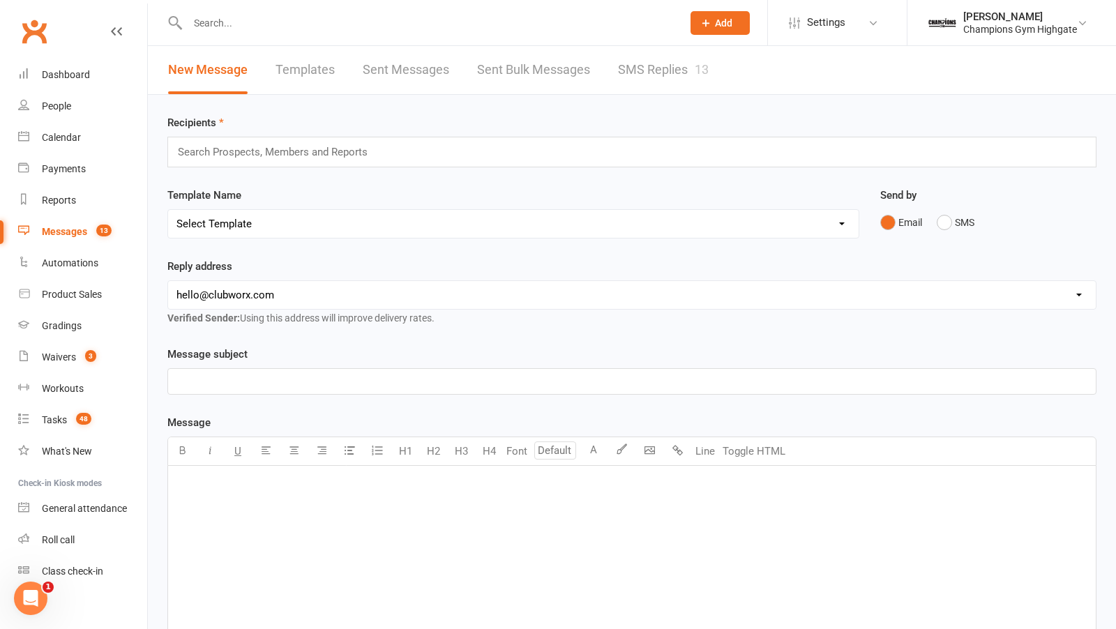
click at [689, 66] on link "SMS Replies 13" at bounding box center [663, 70] width 91 height 48
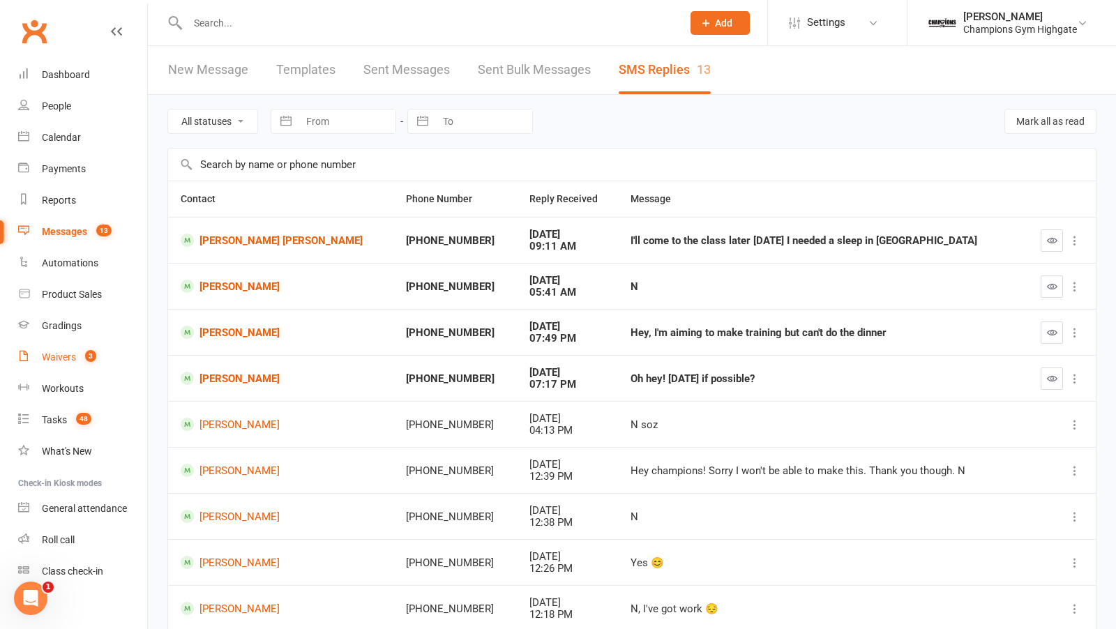
click at [54, 354] on div "Waivers" at bounding box center [59, 357] width 34 height 11
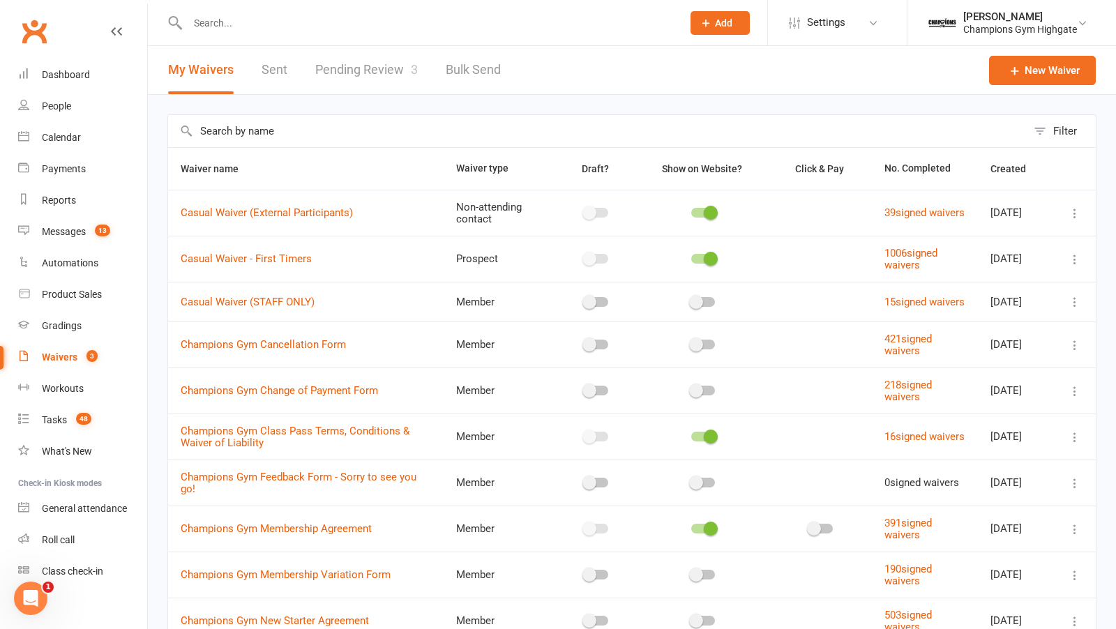
click at [365, 74] on link "Pending Review 3" at bounding box center [366, 70] width 103 height 48
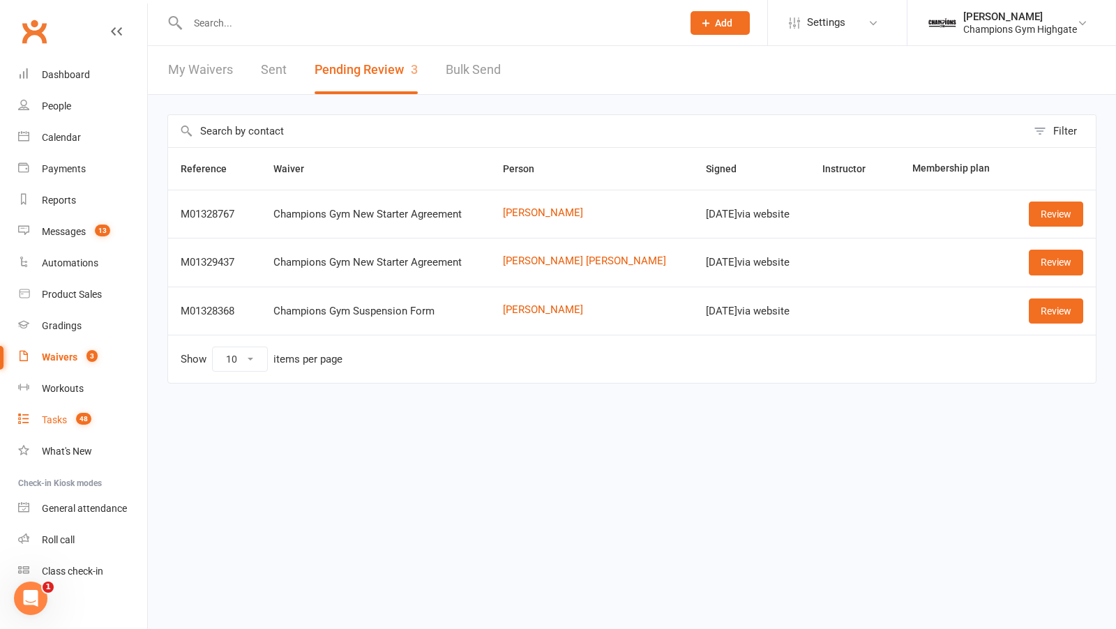
click at [72, 414] on count-badge "48" at bounding box center [80, 419] width 22 height 11
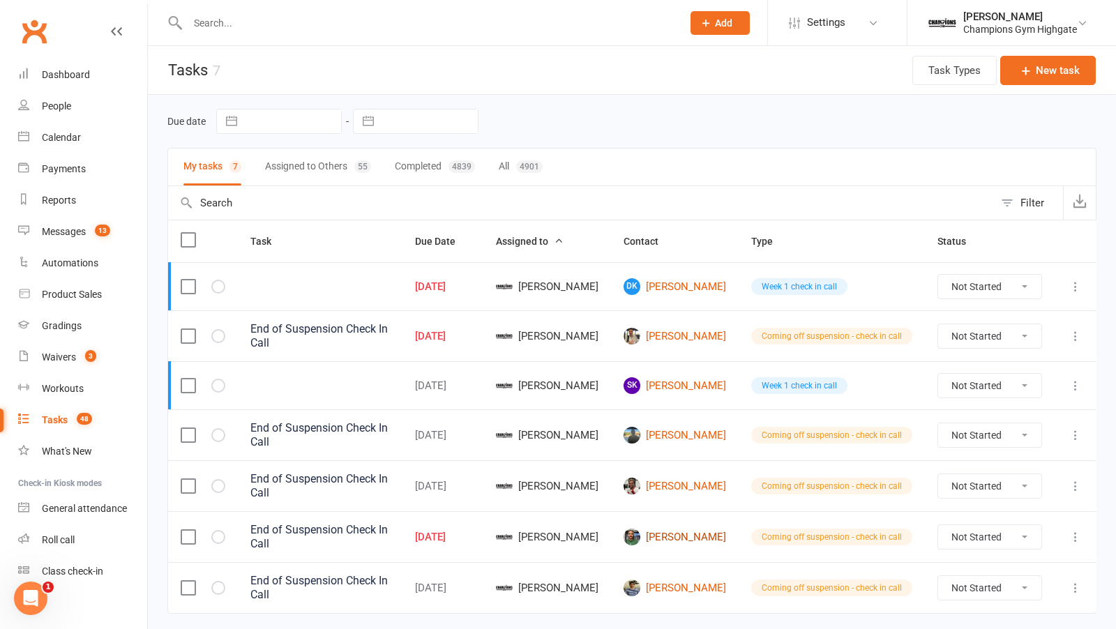
click at [702, 529] on link "Andrew Ribeiro" at bounding box center [675, 537] width 103 height 17
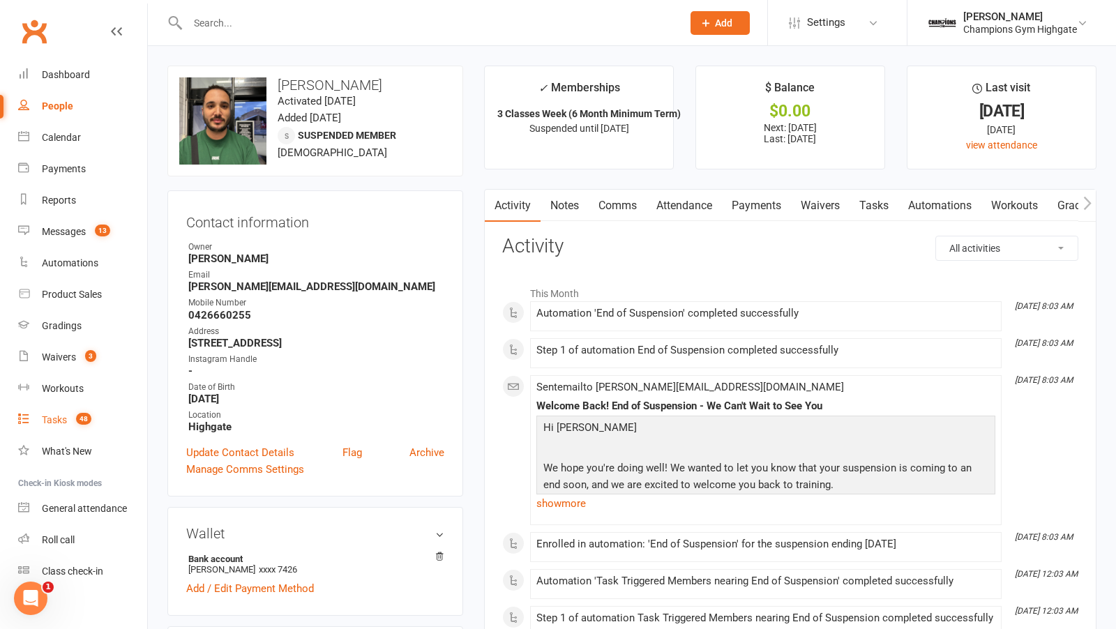
click at [63, 412] on link "Tasks 48" at bounding box center [82, 420] width 129 height 31
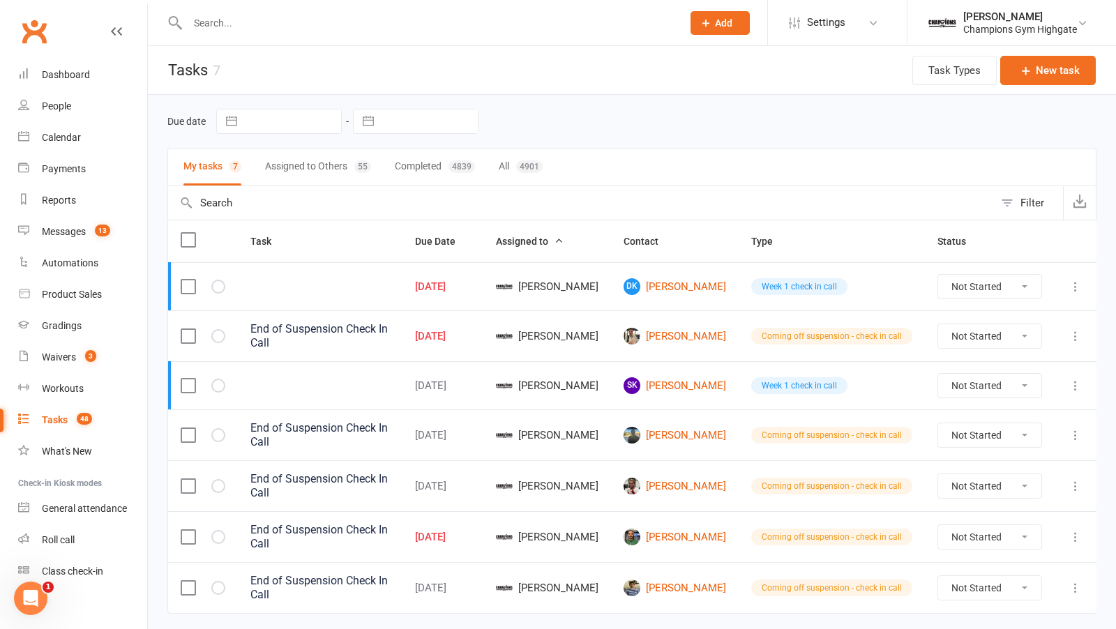
scroll to position [21, 0]
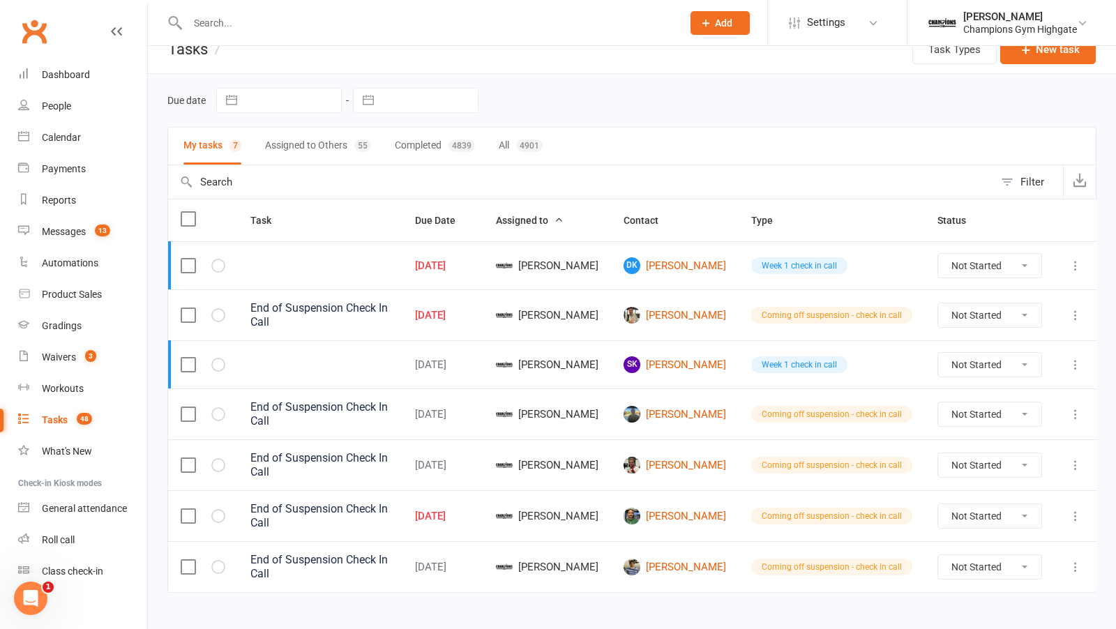
click at [211, 509] on div at bounding box center [203, 516] width 45 height 14
click at [223, 509] on button "button" at bounding box center [218, 516] width 14 height 14
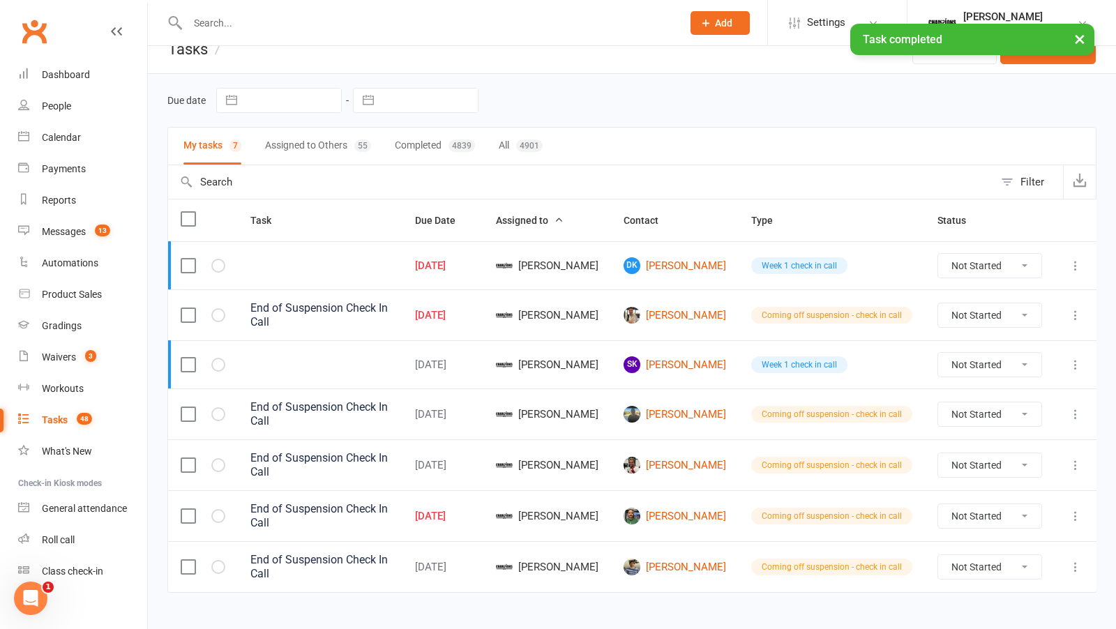
scroll to position [0, 0]
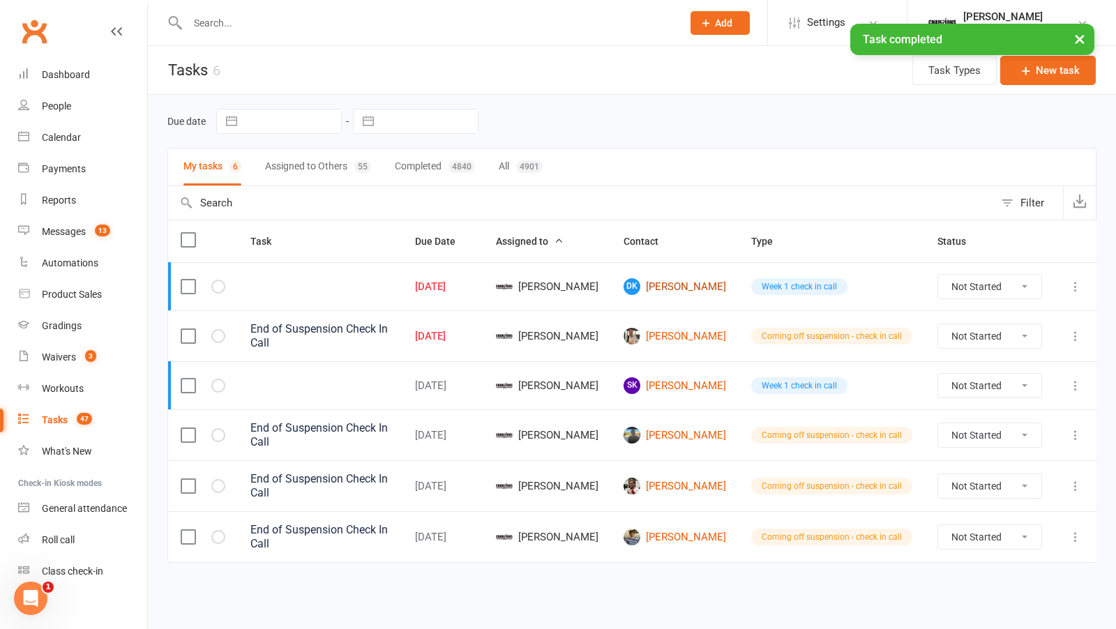
click at [689, 287] on link "DK David Keay" at bounding box center [675, 286] width 103 height 17
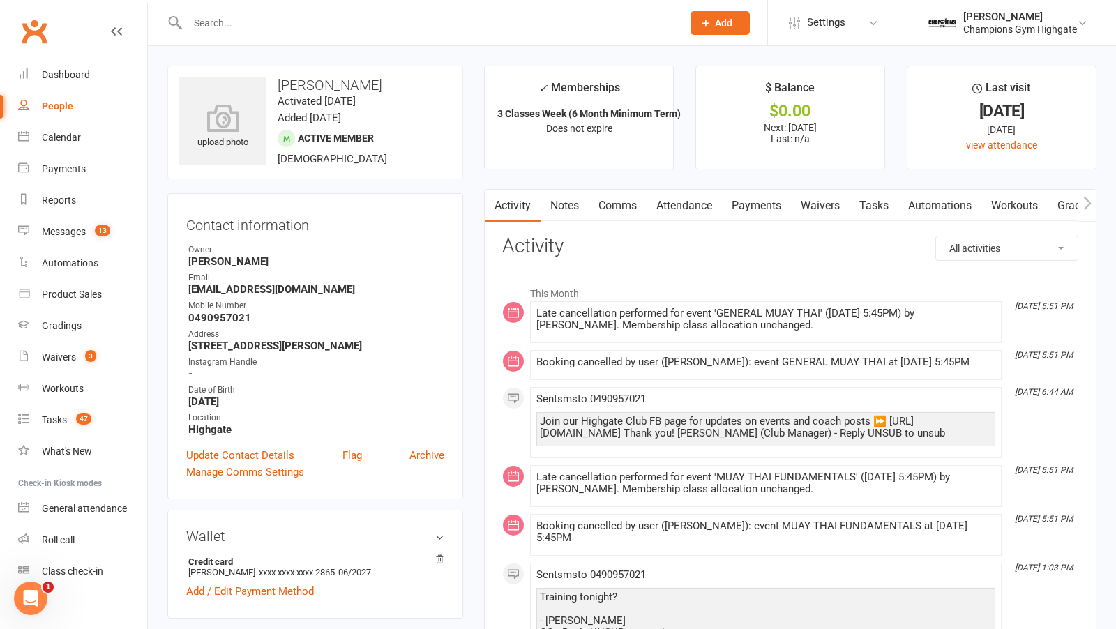
click at [568, 202] on link "Notes" at bounding box center [565, 206] width 48 height 32
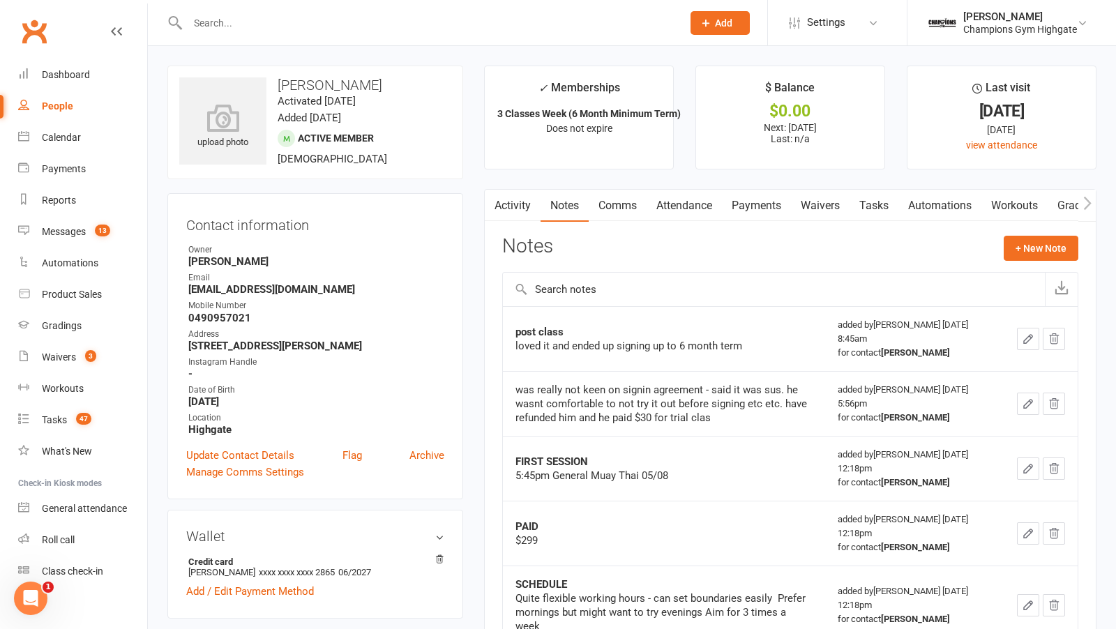
click at [311, 35] on div at bounding box center [419, 22] width 505 height 45
click at [298, 23] on input "text" at bounding box center [428, 23] width 489 height 20
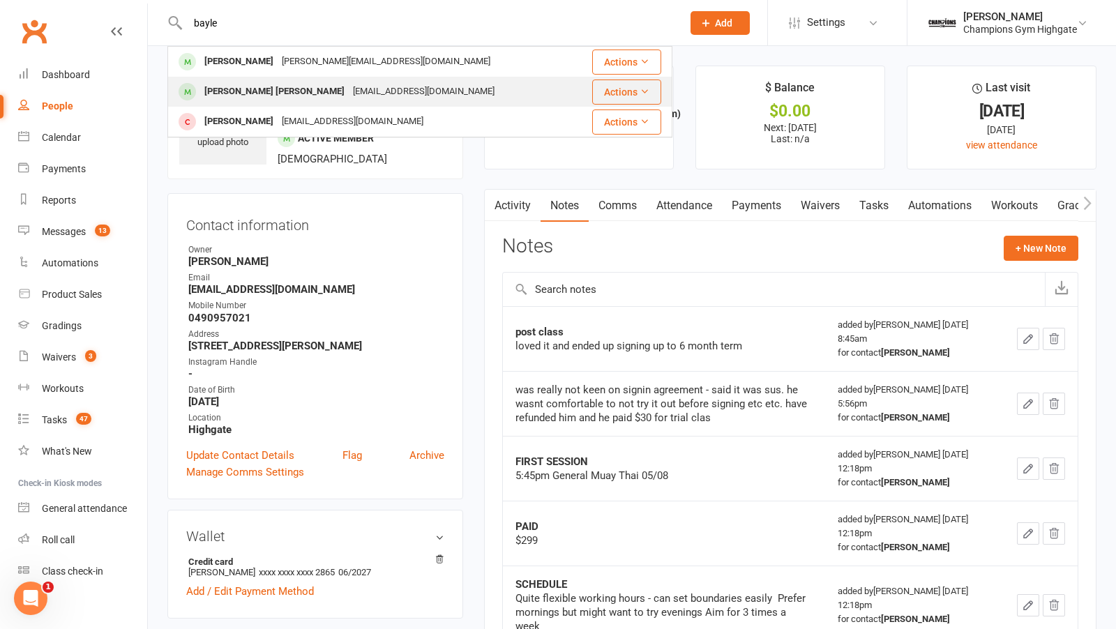
type input "bayle"
click at [349, 96] on div "bayleyjamesdobbs@gmail.com" at bounding box center [424, 92] width 150 height 20
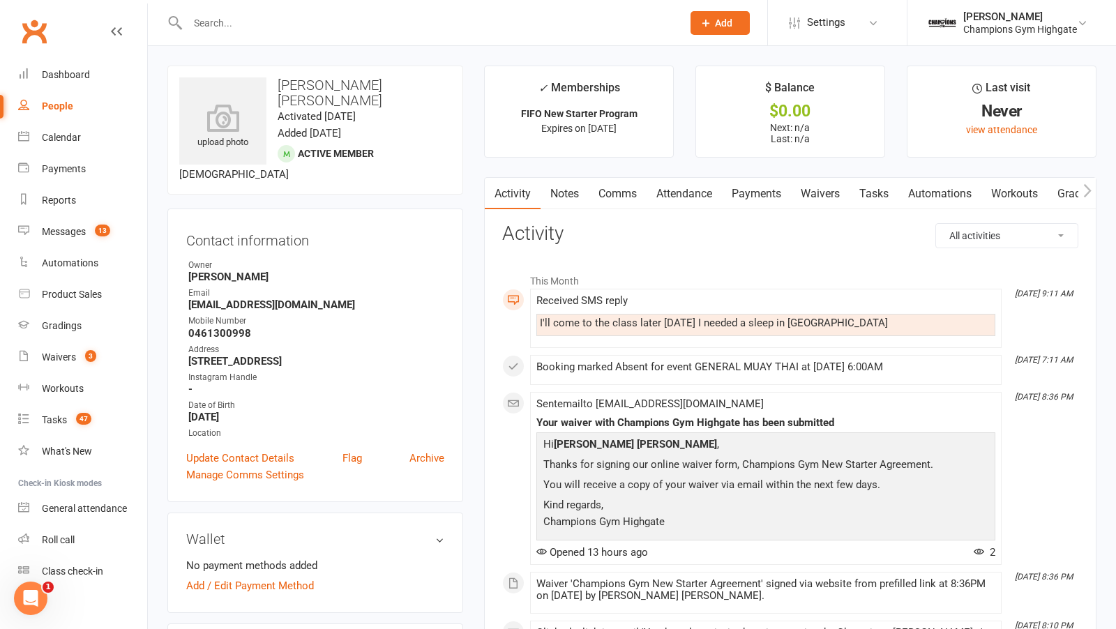
click at [684, 195] on link "Attendance" at bounding box center [684, 194] width 75 height 32
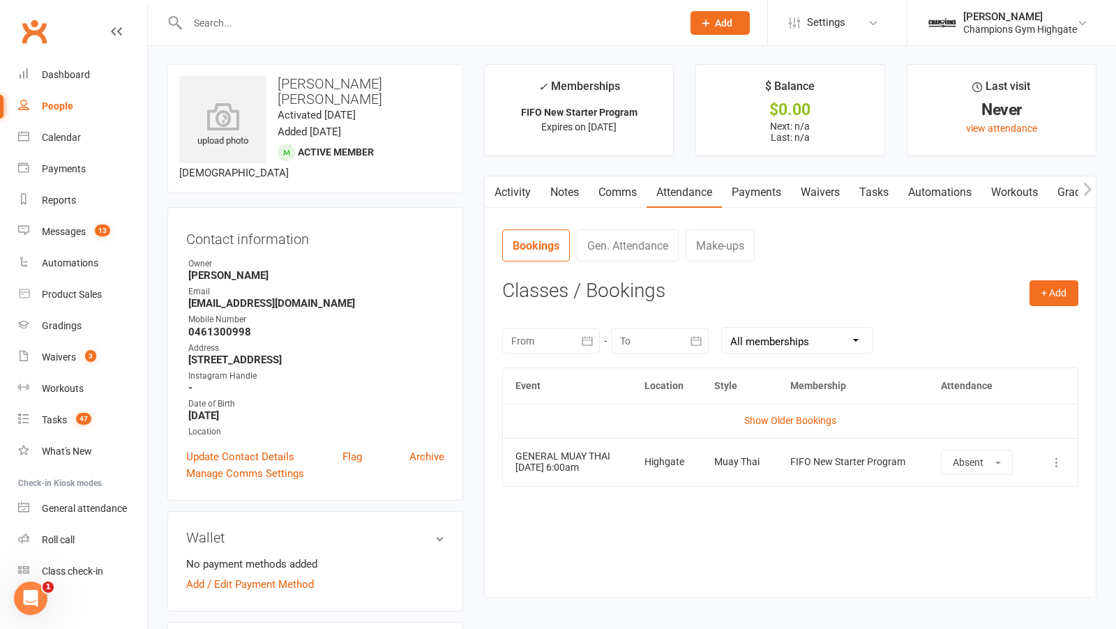
scroll to position [1, 0]
click at [1036, 294] on button "+ Add" at bounding box center [1054, 293] width 49 height 25
click at [1026, 330] on link "Book Event" at bounding box center [1009, 326] width 138 height 28
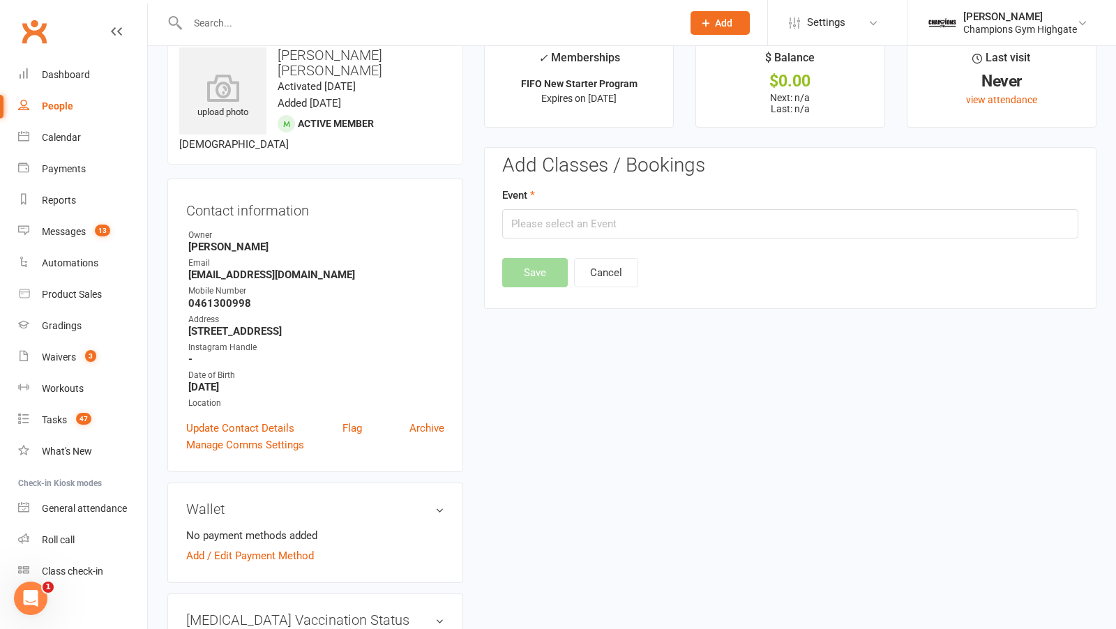
scroll to position [106, 0]
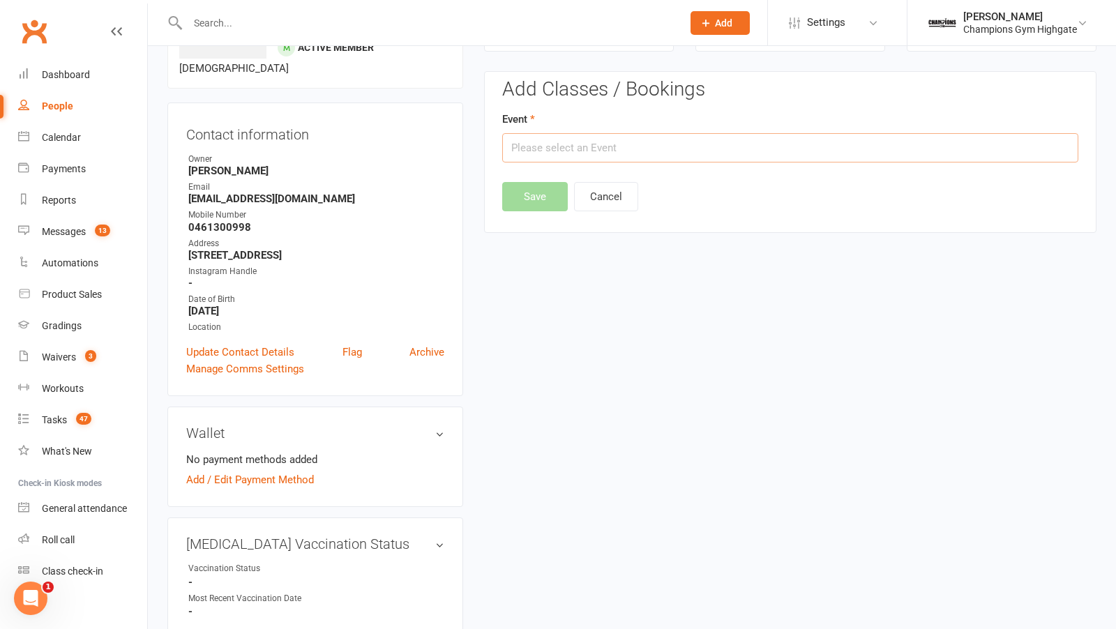
click at [673, 145] on input "text" at bounding box center [790, 147] width 576 height 29
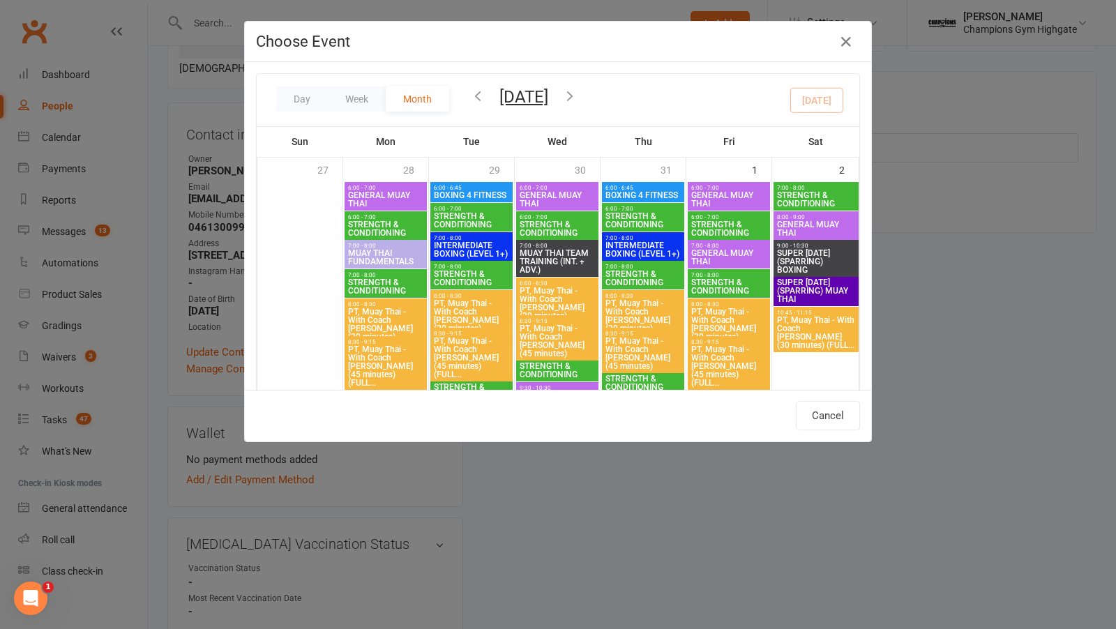
click at [815, 230] on span "GENERAL MUAY THAI" at bounding box center [817, 228] width 80 height 17
type input "GENERAL MUAY THAI - Aug 2, 2025 8:00:00 AM"
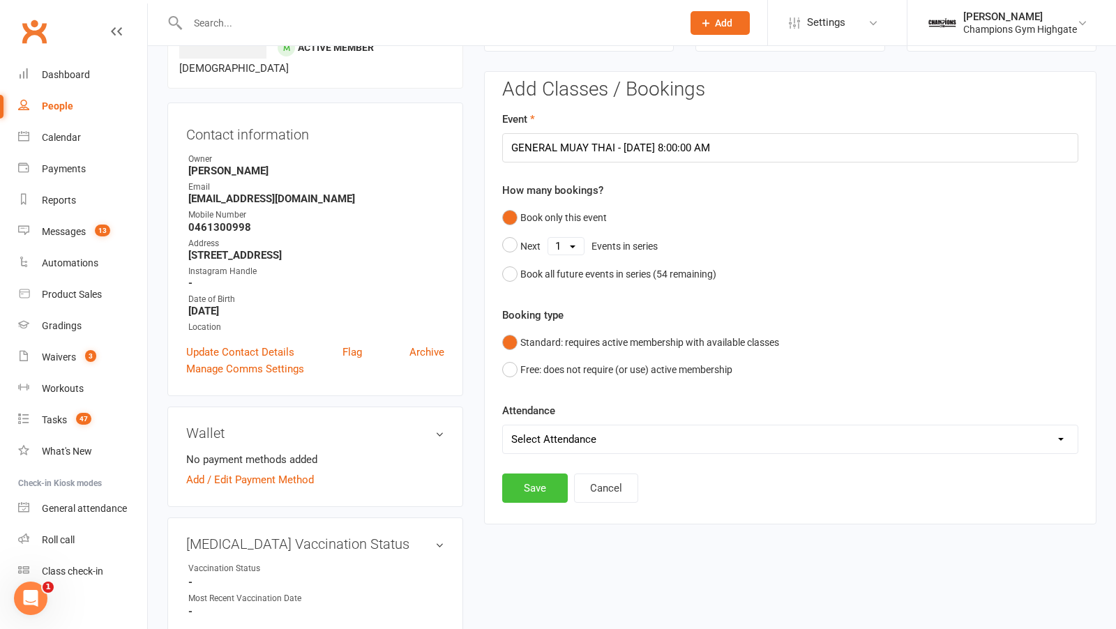
click at [534, 479] on button "Save" at bounding box center [535, 488] width 66 height 29
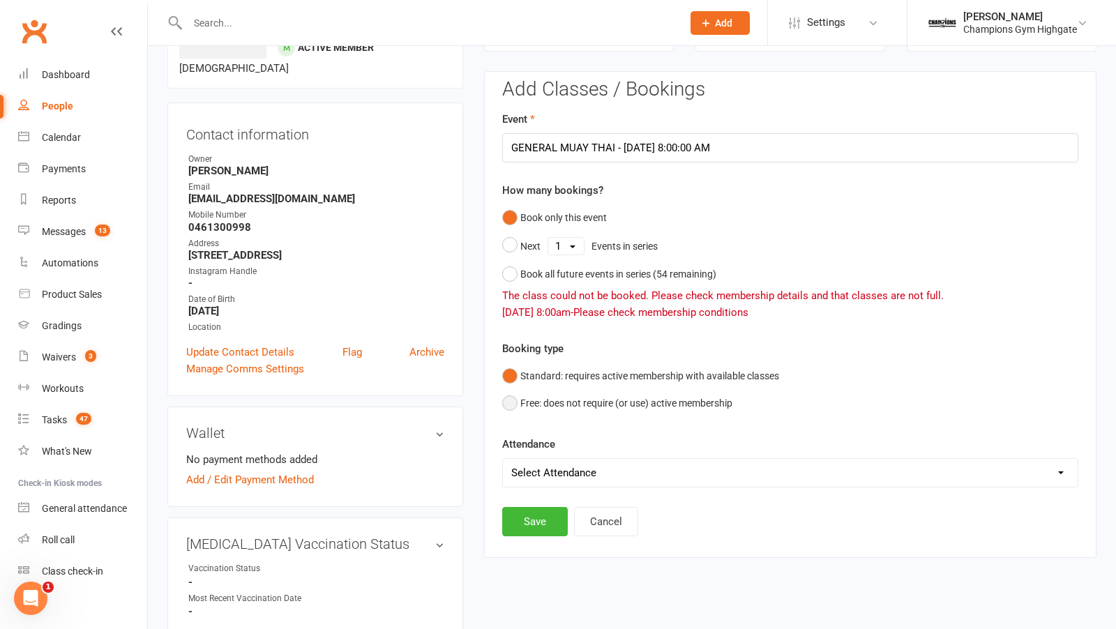
click at [511, 403] on button "Free: does not require (or use) active membership" at bounding box center [617, 403] width 230 height 27
click at [535, 518] on button "Save" at bounding box center [535, 521] width 66 height 29
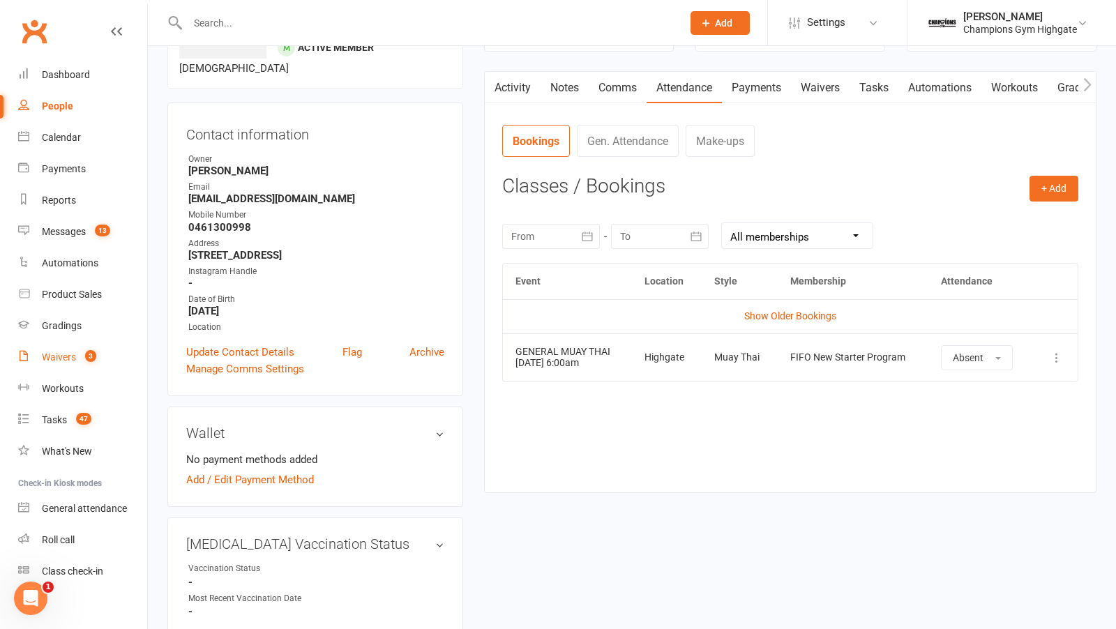
click at [92, 352] on span "3" at bounding box center [90, 356] width 11 height 12
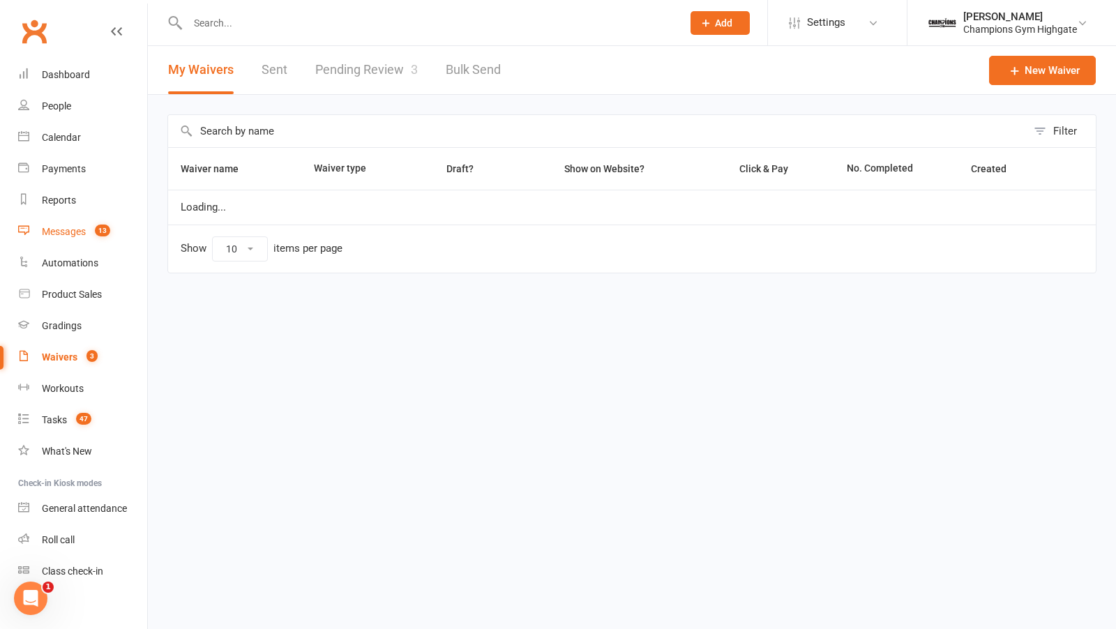
click at [91, 218] on link "Messages 13" at bounding box center [82, 231] width 129 height 31
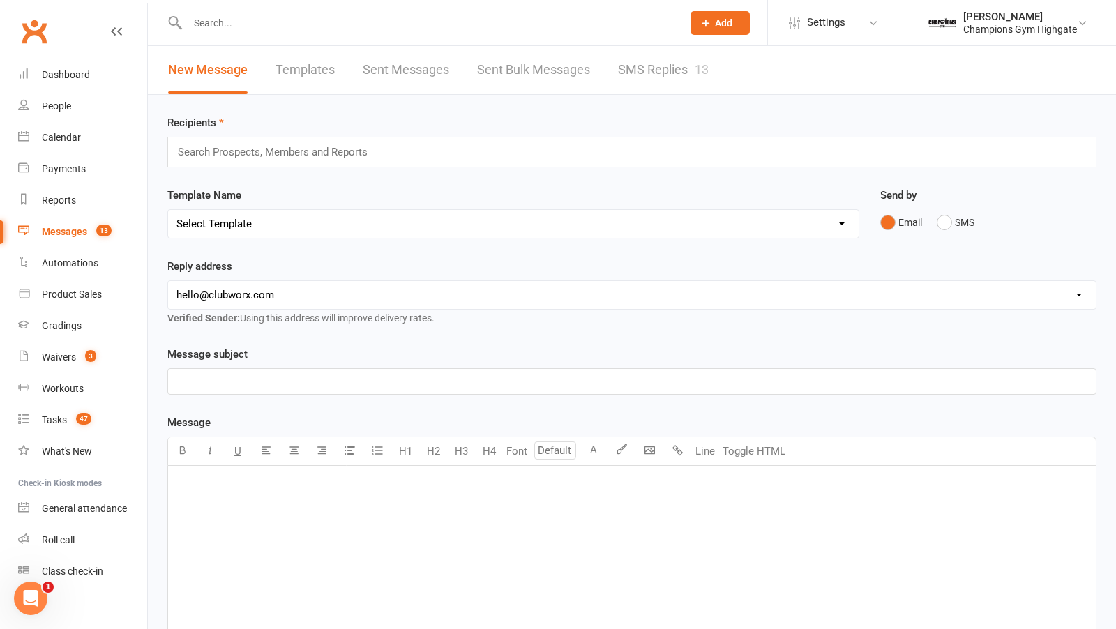
click at [643, 68] on link "SMS Replies 13" at bounding box center [663, 70] width 91 height 48
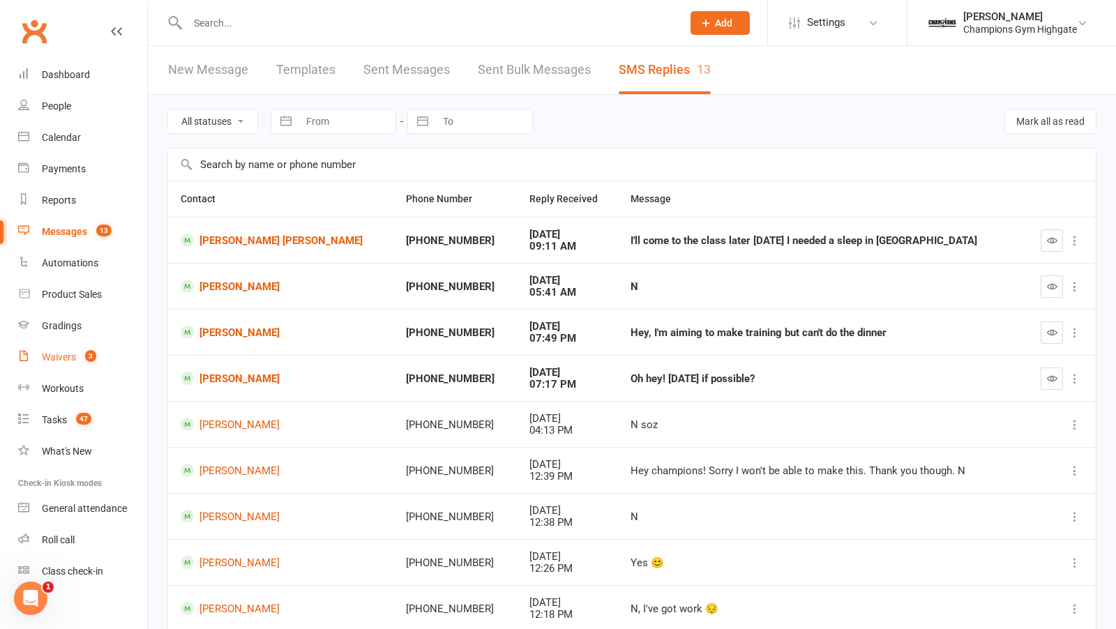
click at [78, 361] on count-badge "3" at bounding box center [87, 357] width 18 height 11
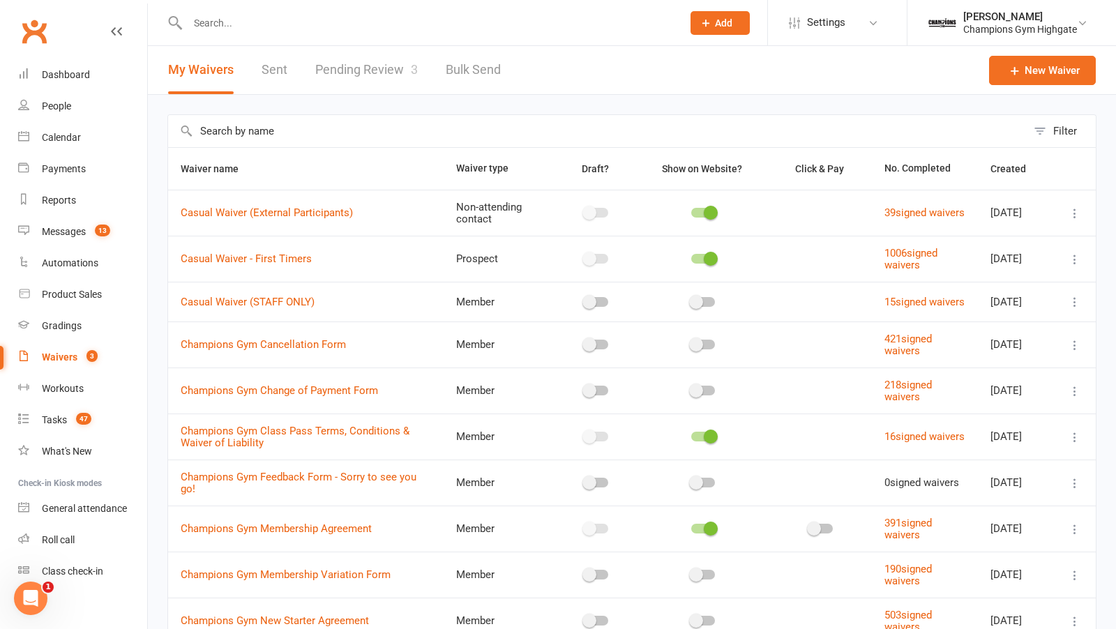
click at [388, 77] on link "Pending Review 3" at bounding box center [366, 70] width 103 height 48
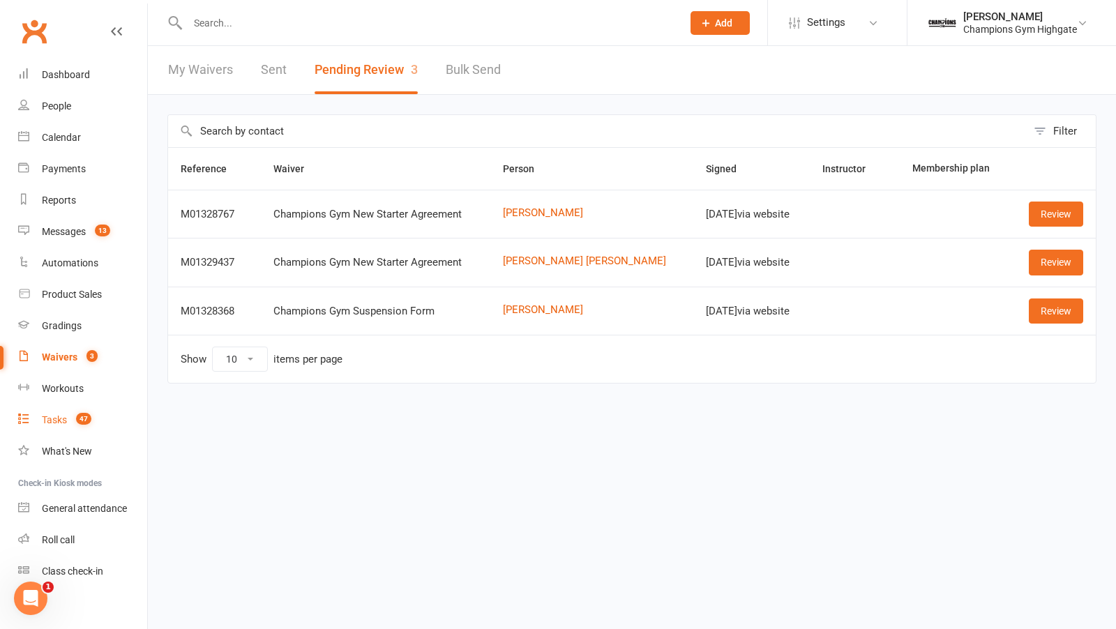
click at [51, 417] on div "Tasks" at bounding box center [54, 419] width 25 height 11
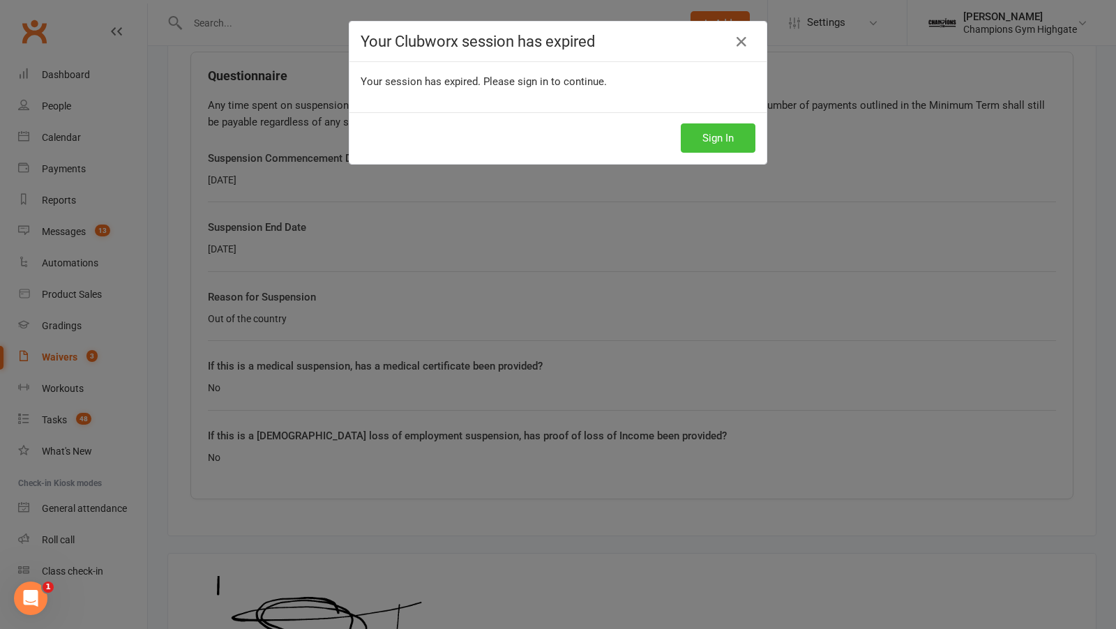
scroll to position [686, 0]
click at [712, 134] on button "Sign In" at bounding box center [718, 137] width 75 height 29
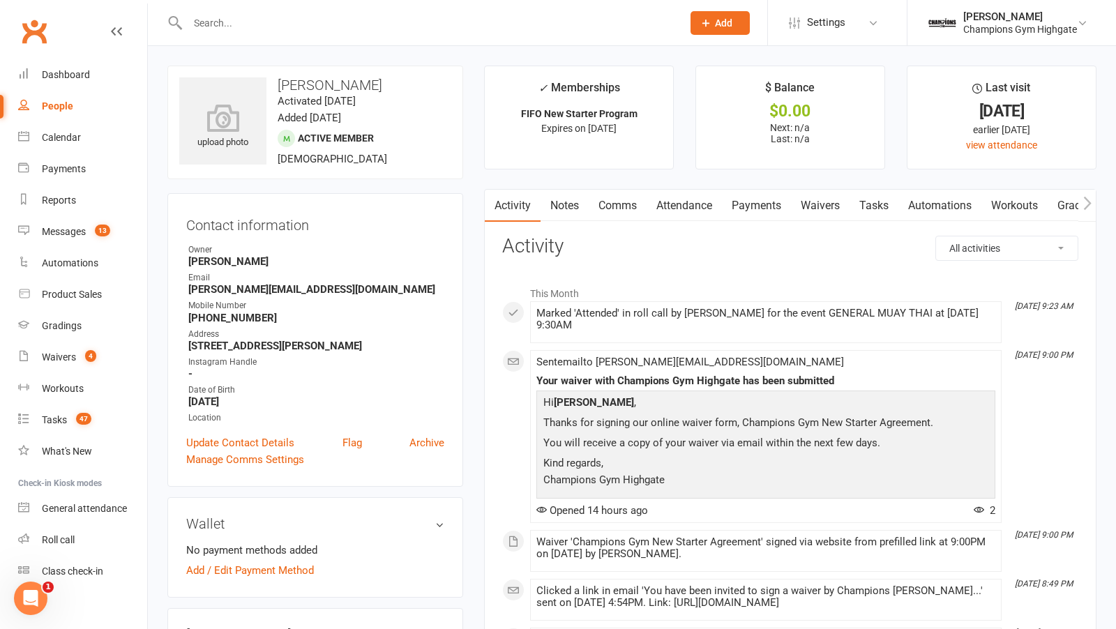
click at [690, 211] on link "Attendance" at bounding box center [684, 206] width 75 height 32
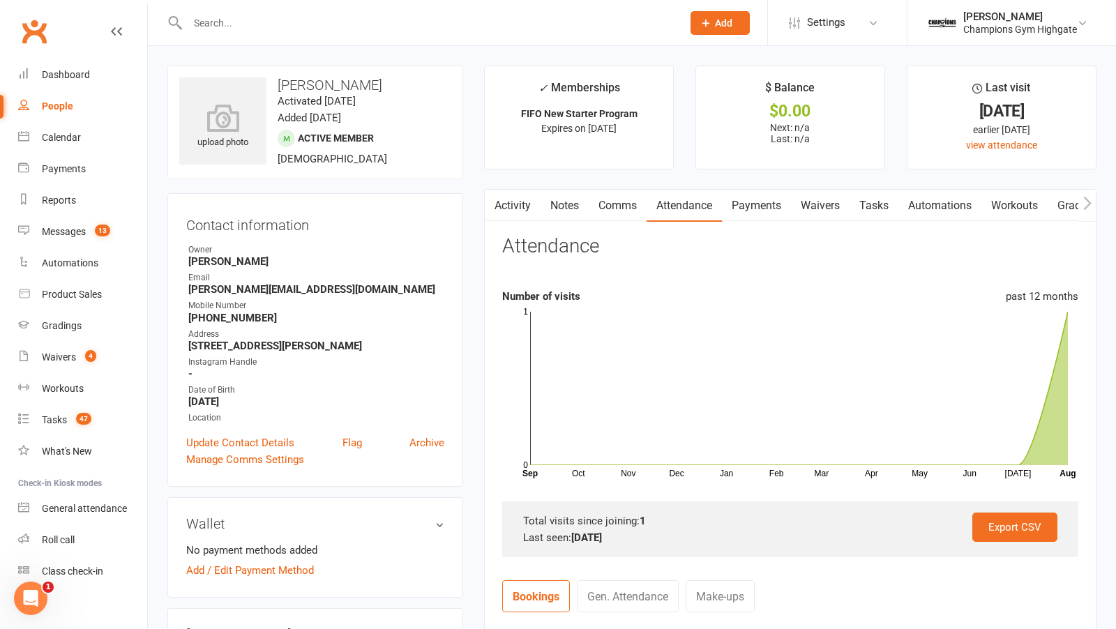
click at [821, 215] on link "Waivers" at bounding box center [820, 206] width 59 height 32
